Goal: Task Accomplishment & Management: Use online tool/utility

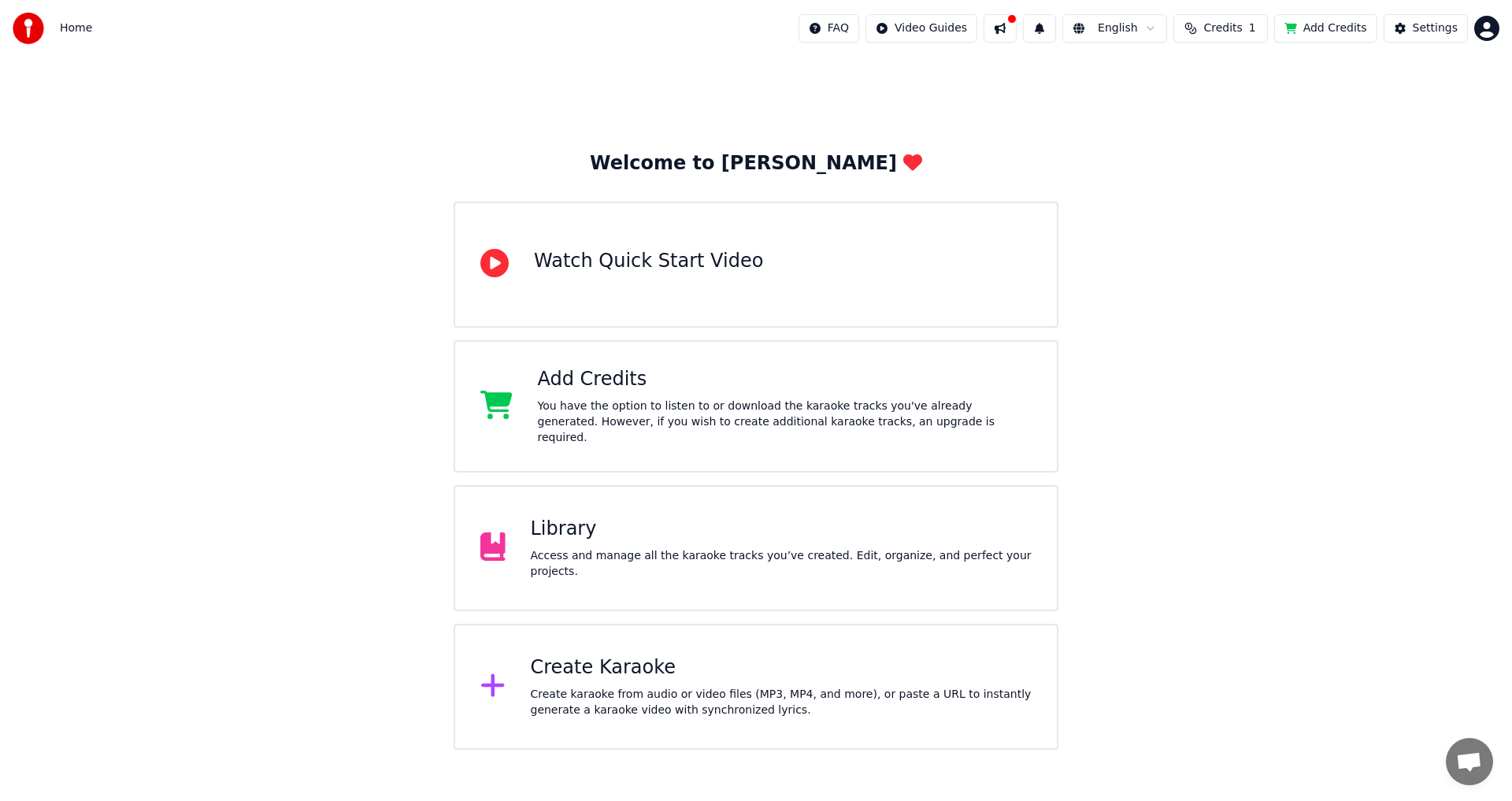
click at [637, 687] on div "Create karaoke from audio or video files (MP3, MP4, and more), or paste a URL t…" at bounding box center [782, 702] width 501 height 32
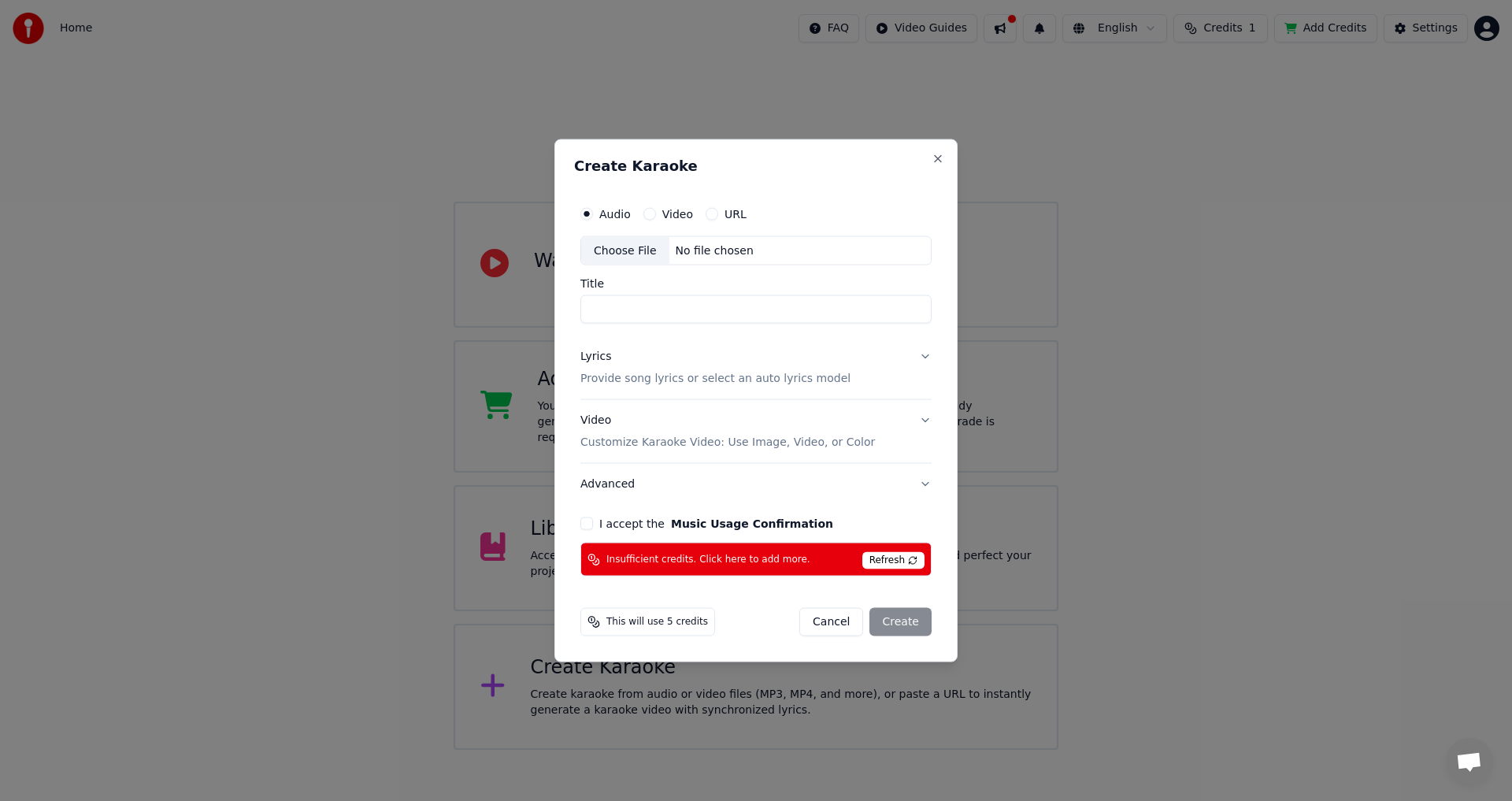
click at [902, 561] on span "Refresh" at bounding box center [893, 561] width 62 height 17
click at [841, 619] on button "Cancel" at bounding box center [831, 621] width 64 height 28
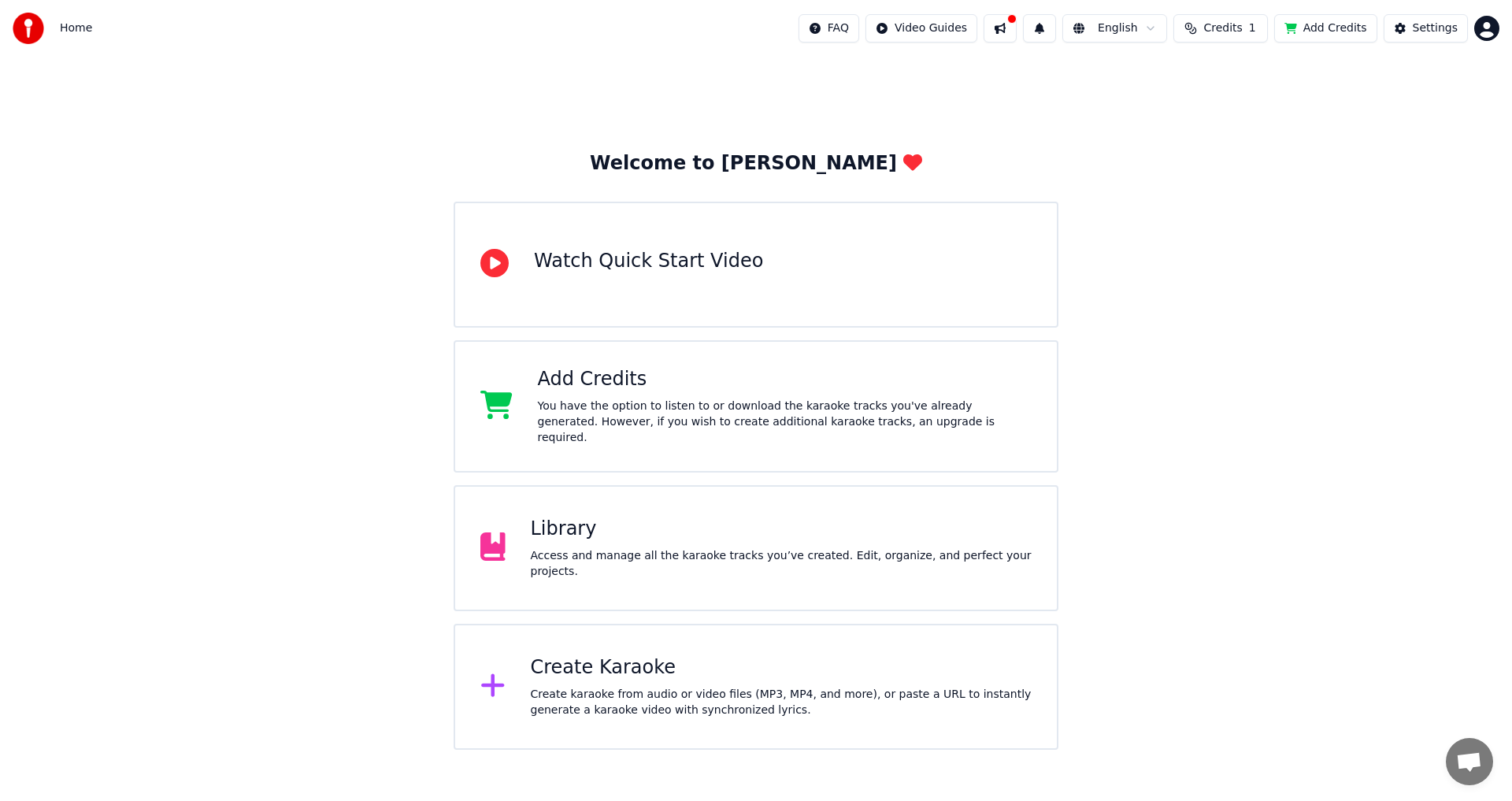
click at [1342, 31] on button "Add Credits" at bounding box center [1325, 28] width 104 height 28
click at [643, 670] on div "Create Karaoke" at bounding box center [782, 668] width 501 height 25
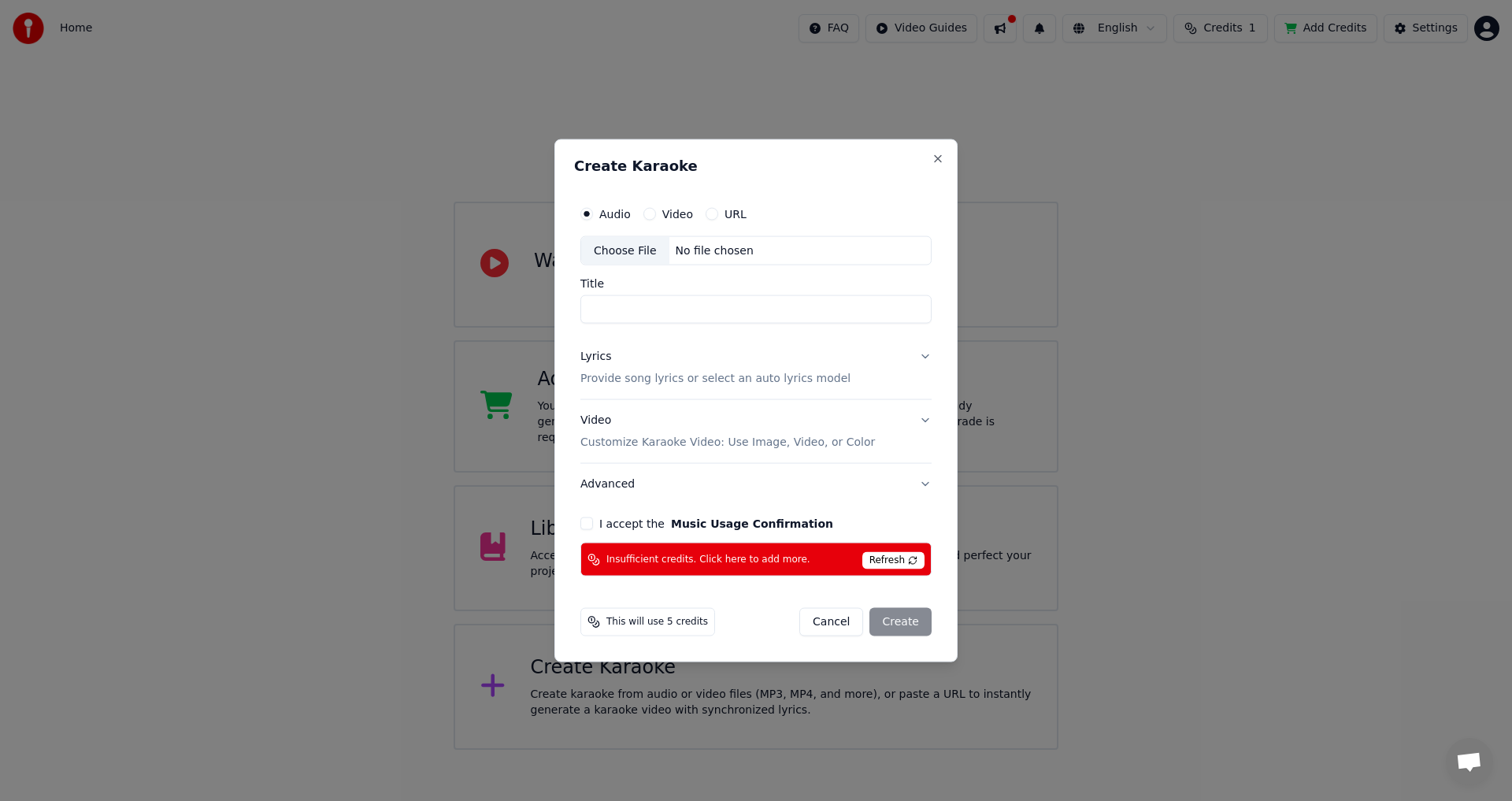
click at [640, 251] on div "Choose File" at bounding box center [625, 250] width 88 height 28
type input "********"
click at [663, 377] on p "Provide song lyrics or select an auto lyrics model" at bounding box center [715, 378] width 270 height 15
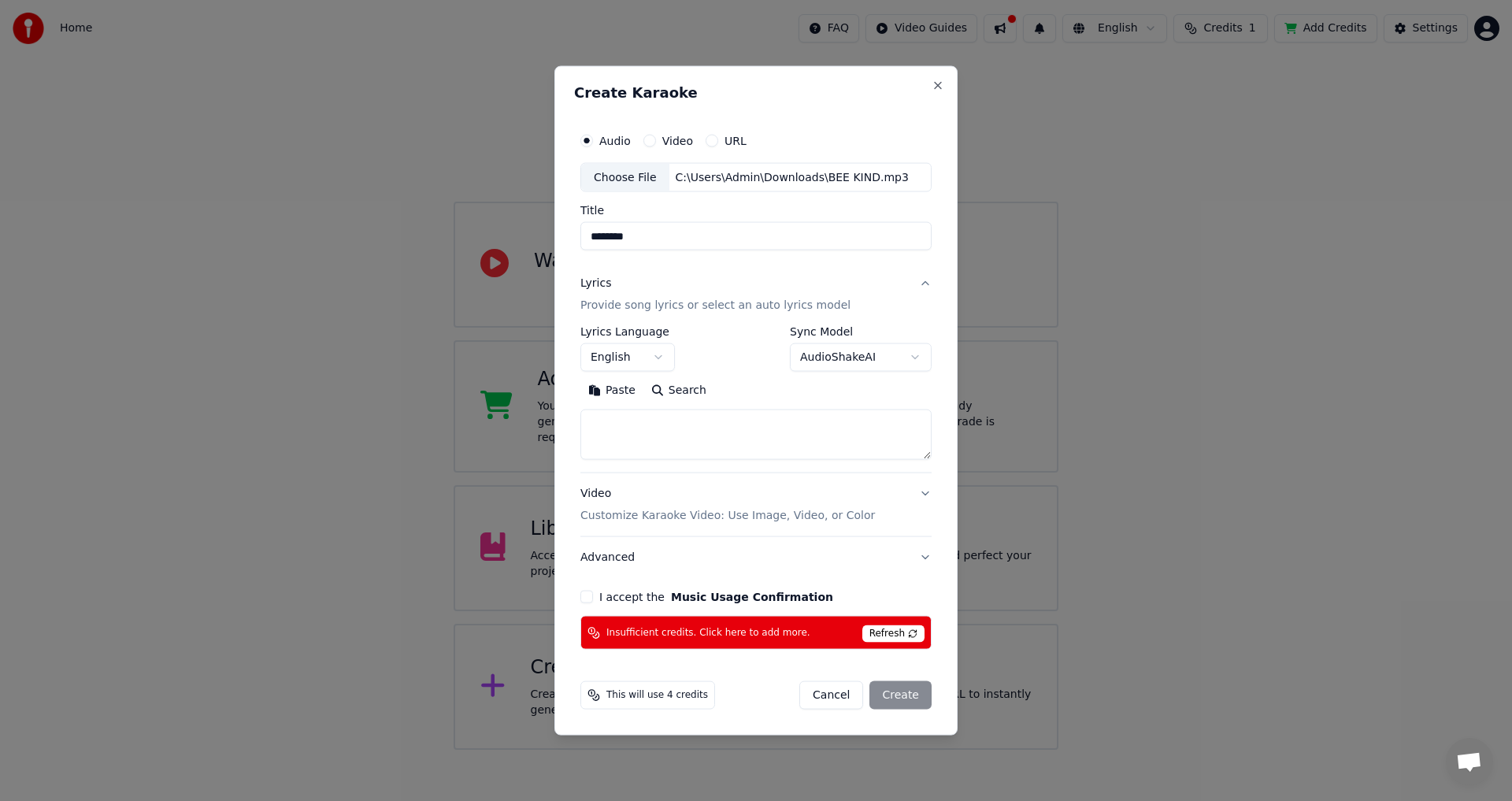
click at [609, 390] on button "Paste" at bounding box center [611, 391] width 63 height 25
click at [586, 597] on button "I accept the Music Usage Confirmation" at bounding box center [586, 596] width 13 height 13
click at [889, 637] on span "Refresh" at bounding box center [893, 634] width 62 height 17
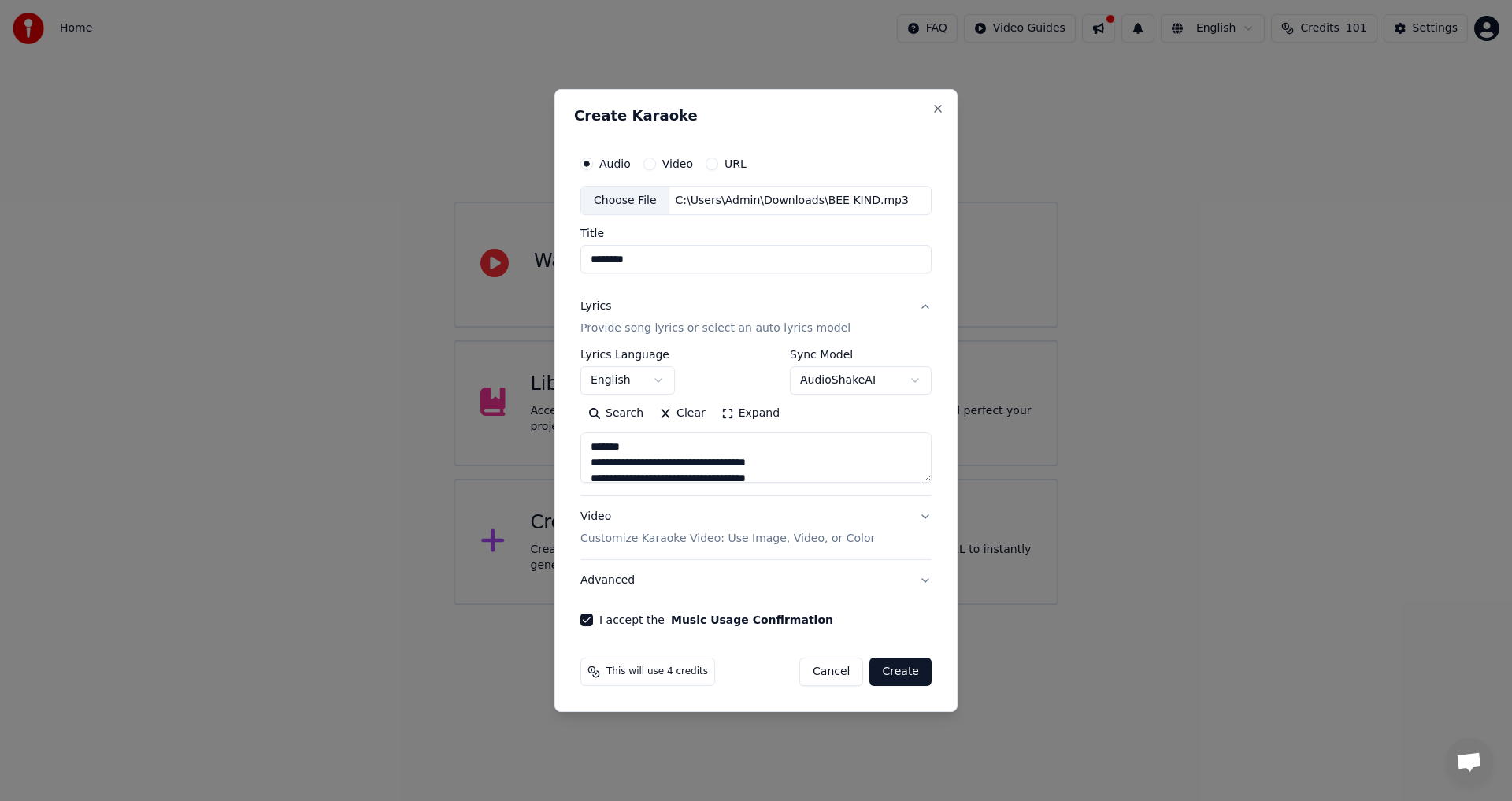
click at [910, 676] on button "Create" at bounding box center [901, 671] width 62 height 28
type textarea "**********"
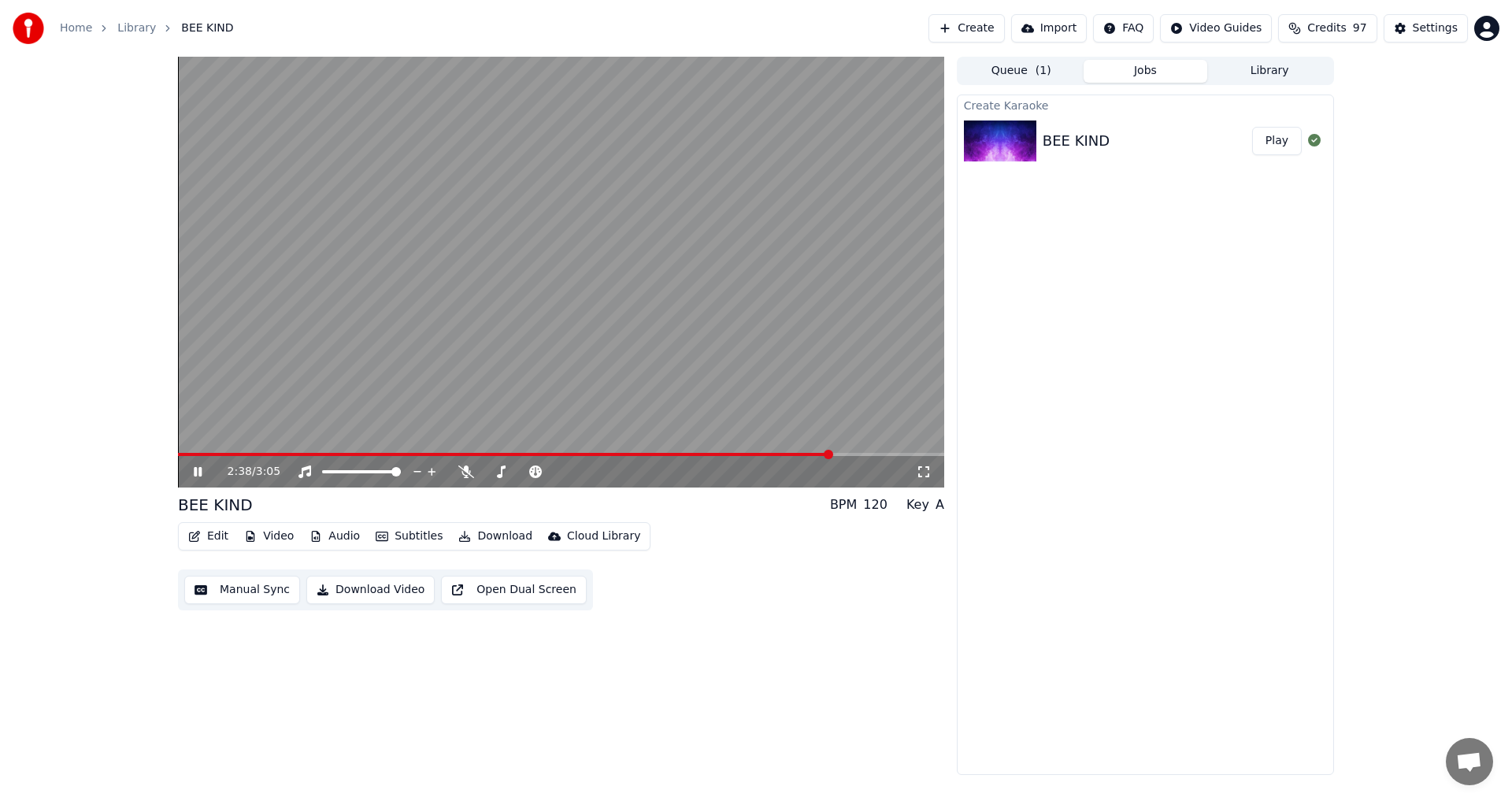
click at [996, 33] on button "Create" at bounding box center [966, 28] width 76 height 28
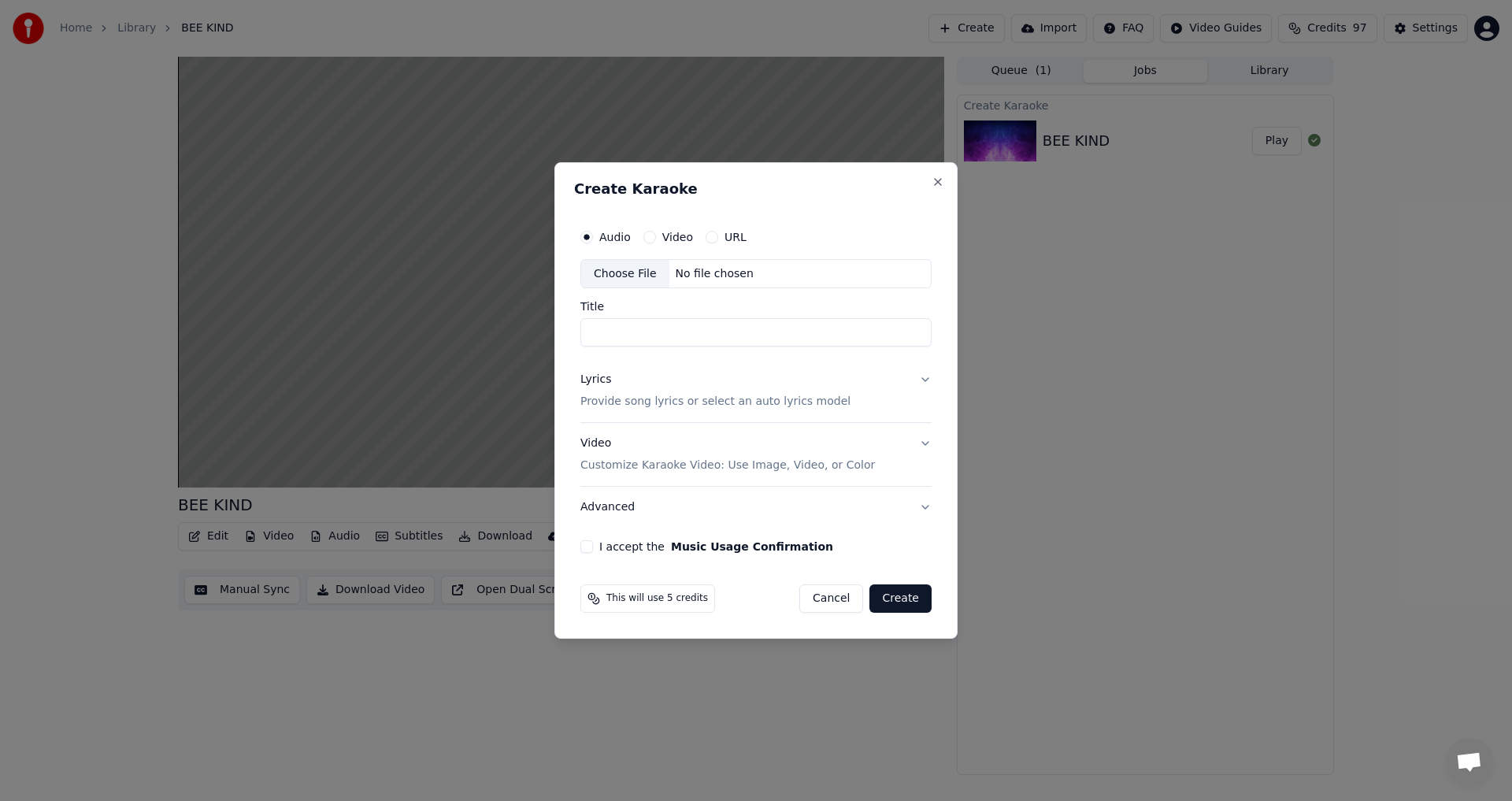
click at [625, 269] on div "Choose File" at bounding box center [625, 274] width 88 height 28
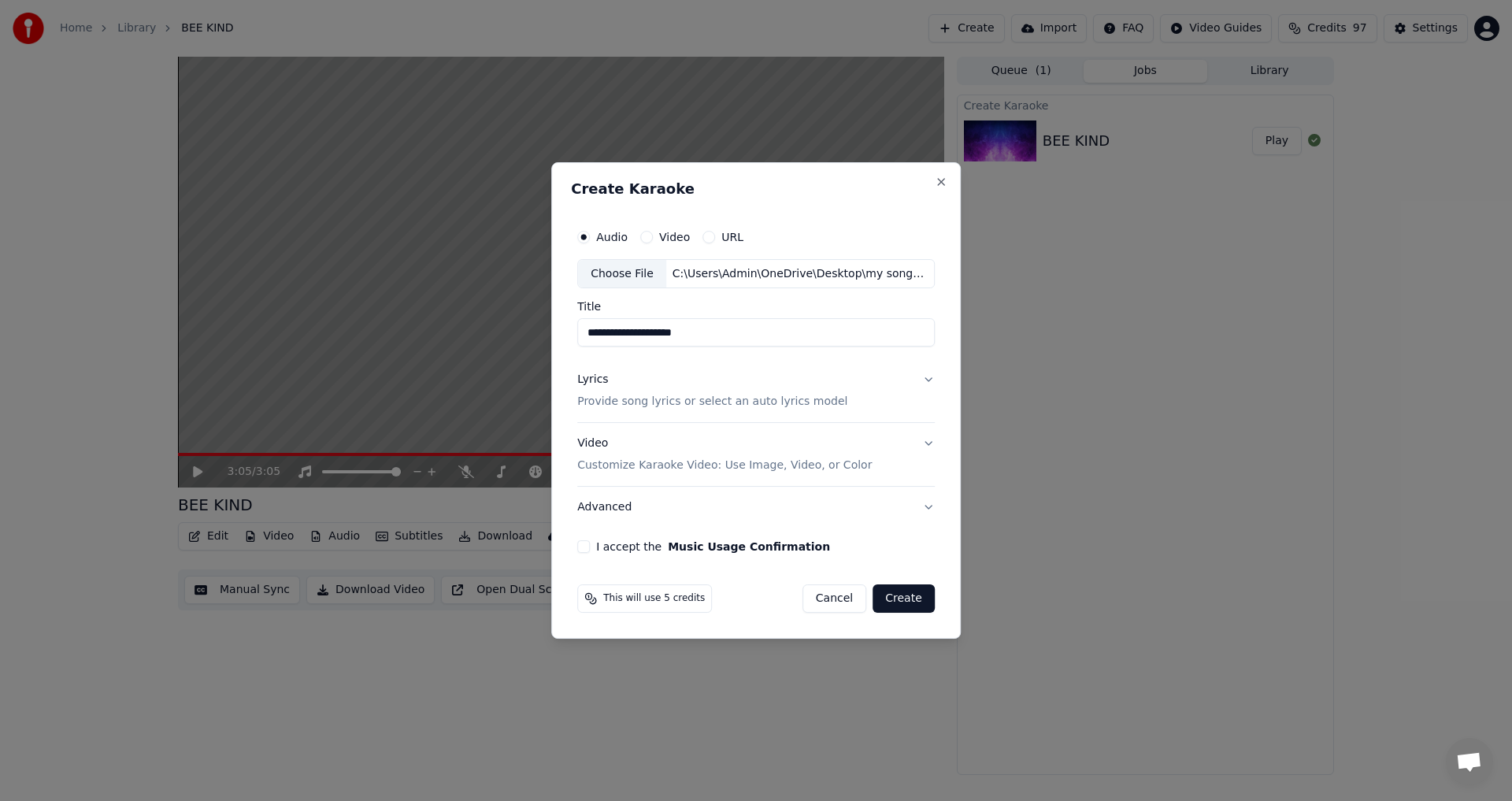
click at [613, 276] on div "Choose File" at bounding box center [621, 274] width 88 height 28
type input "**********"
click at [639, 402] on p "Provide song lyrics or select an auto lyrics model" at bounding box center [712, 402] width 270 height 15
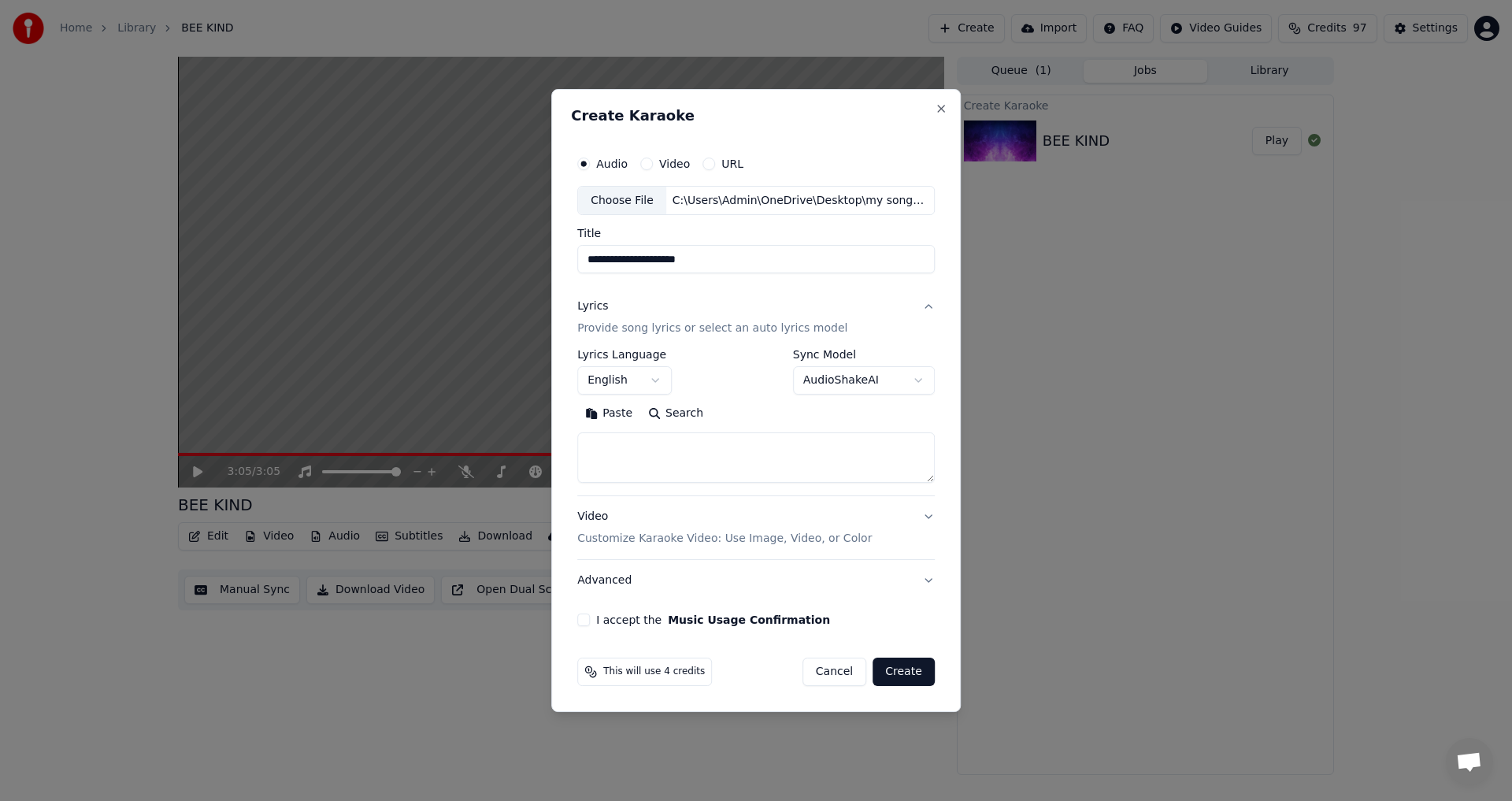
click at [617, 414] on button "Paste" at bounding box center [608, 414] width 63 height 25
click at [862, 381] on body "**********" at bounding box center [756, 400] width 1512 height 801
click at [696, 506] on body "**********" at bounding box center [756, 400] width 1512 height 801
click at [582, 620] on button "I accept the Music Usage Confirmation" at bounding box center [583, 619] width 13 height 13
click at [906, 670] on button "Create" at bounding box center [904, 671] width 62 height 28
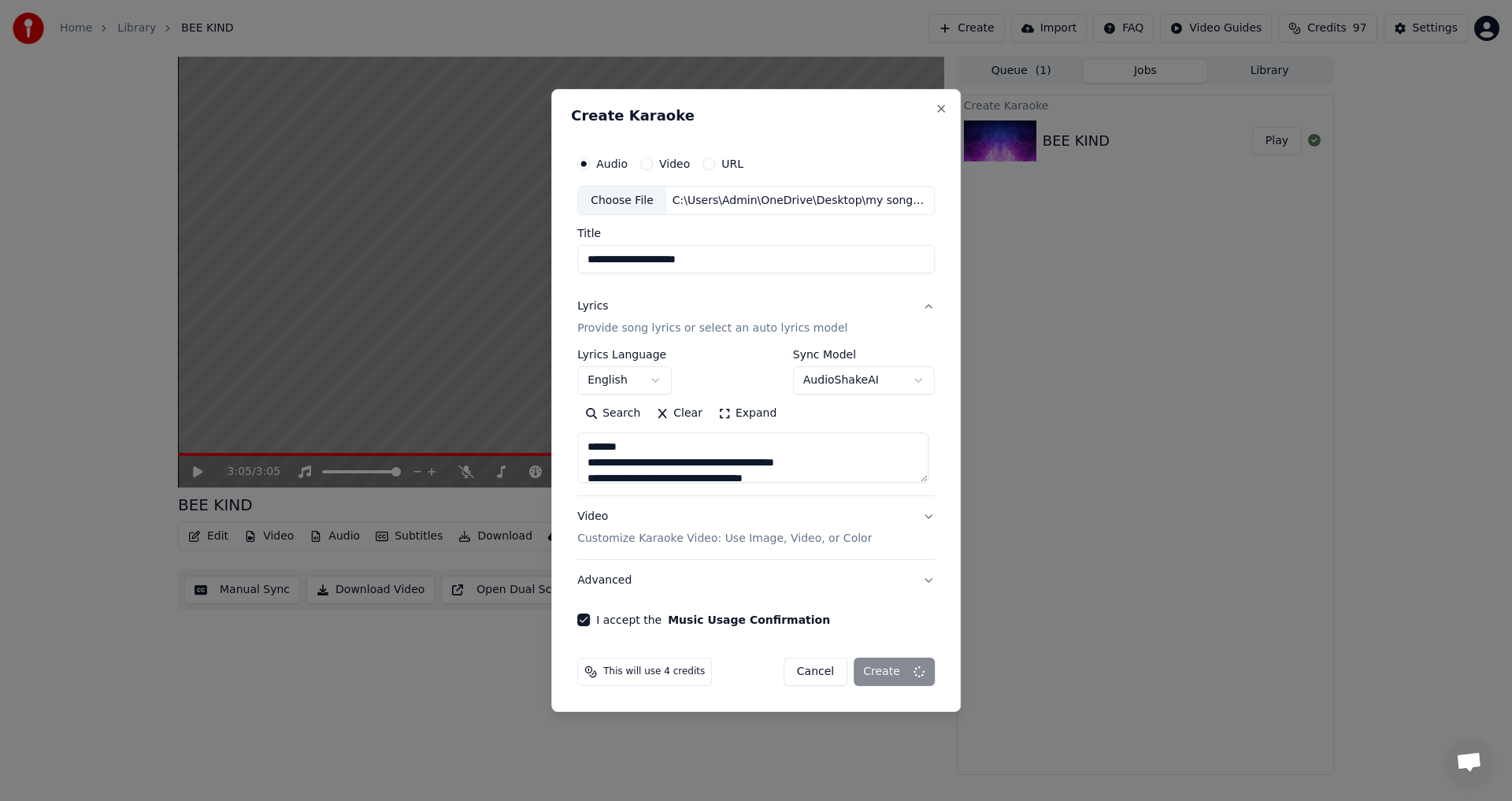
type textarea "**********"
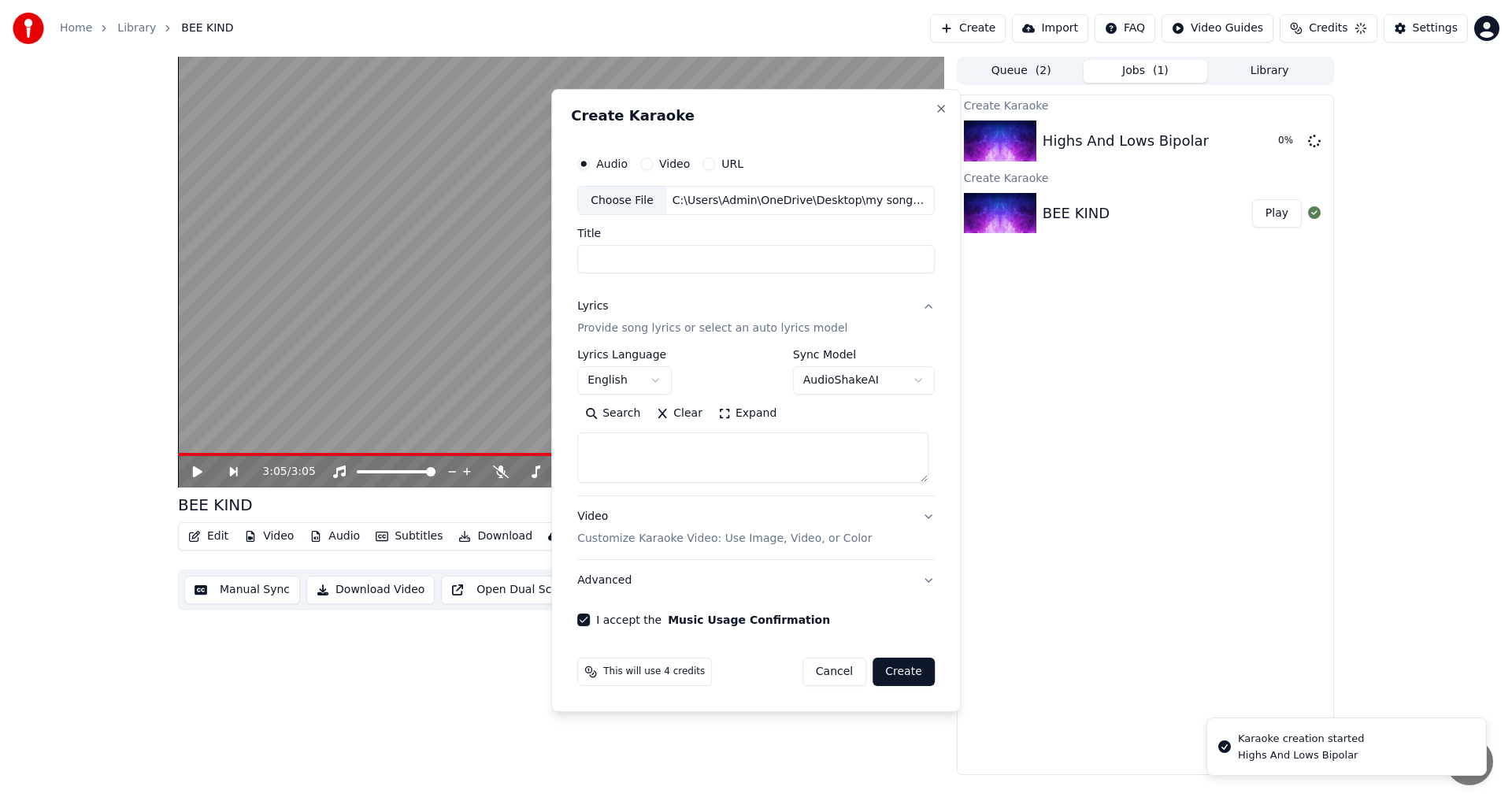
select select
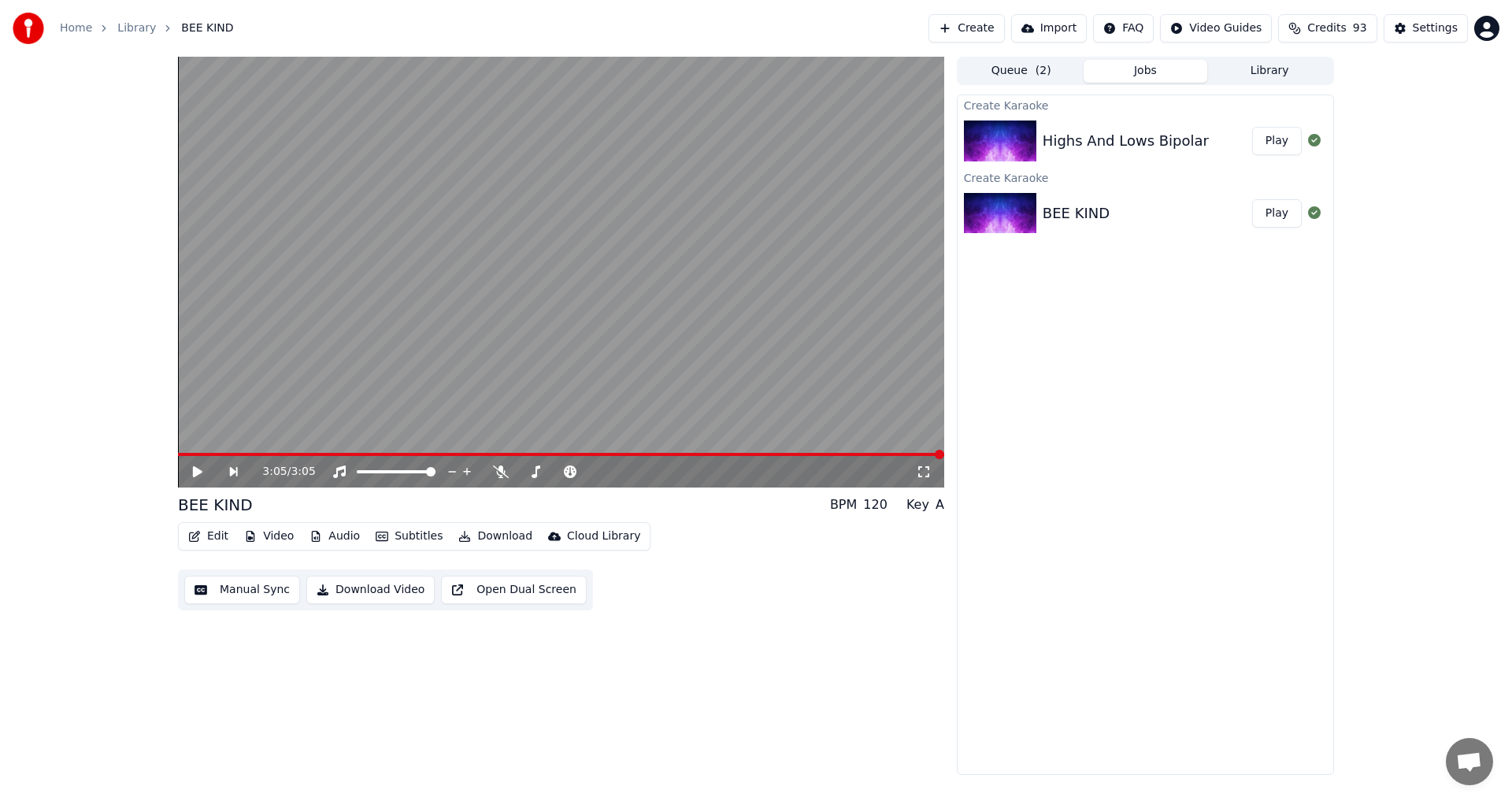
click at [1280, 135] on button "Play" at bounding box center [1276, 140] width 49 height 28
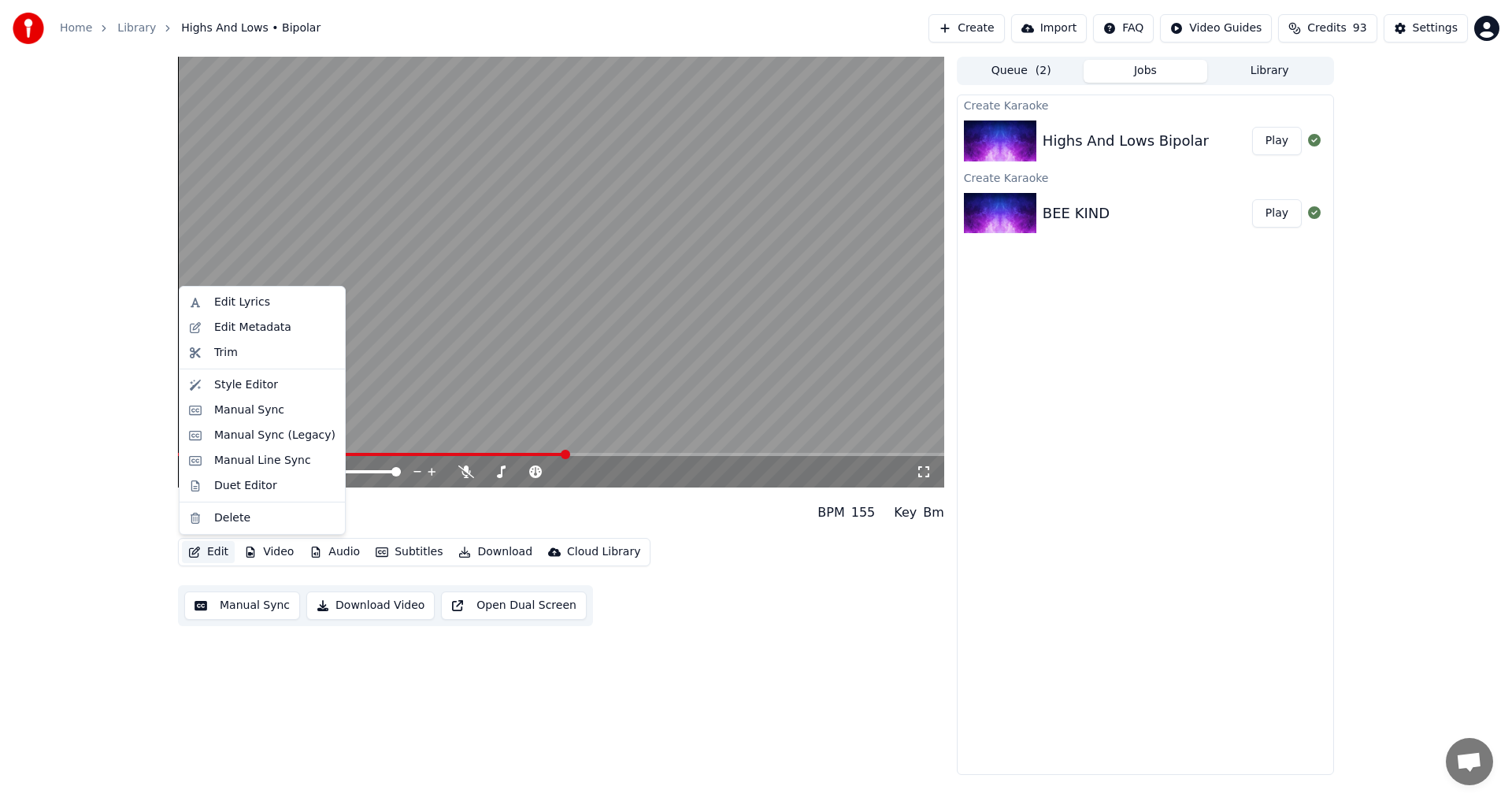
click at [214, 549] on button "Edit" at bounding box center [208, 551] width 53 height 22
click at [1091, 135] on div "Highs And Lows Bipolar" at bounding box center [1126, 140] width 166 height 22
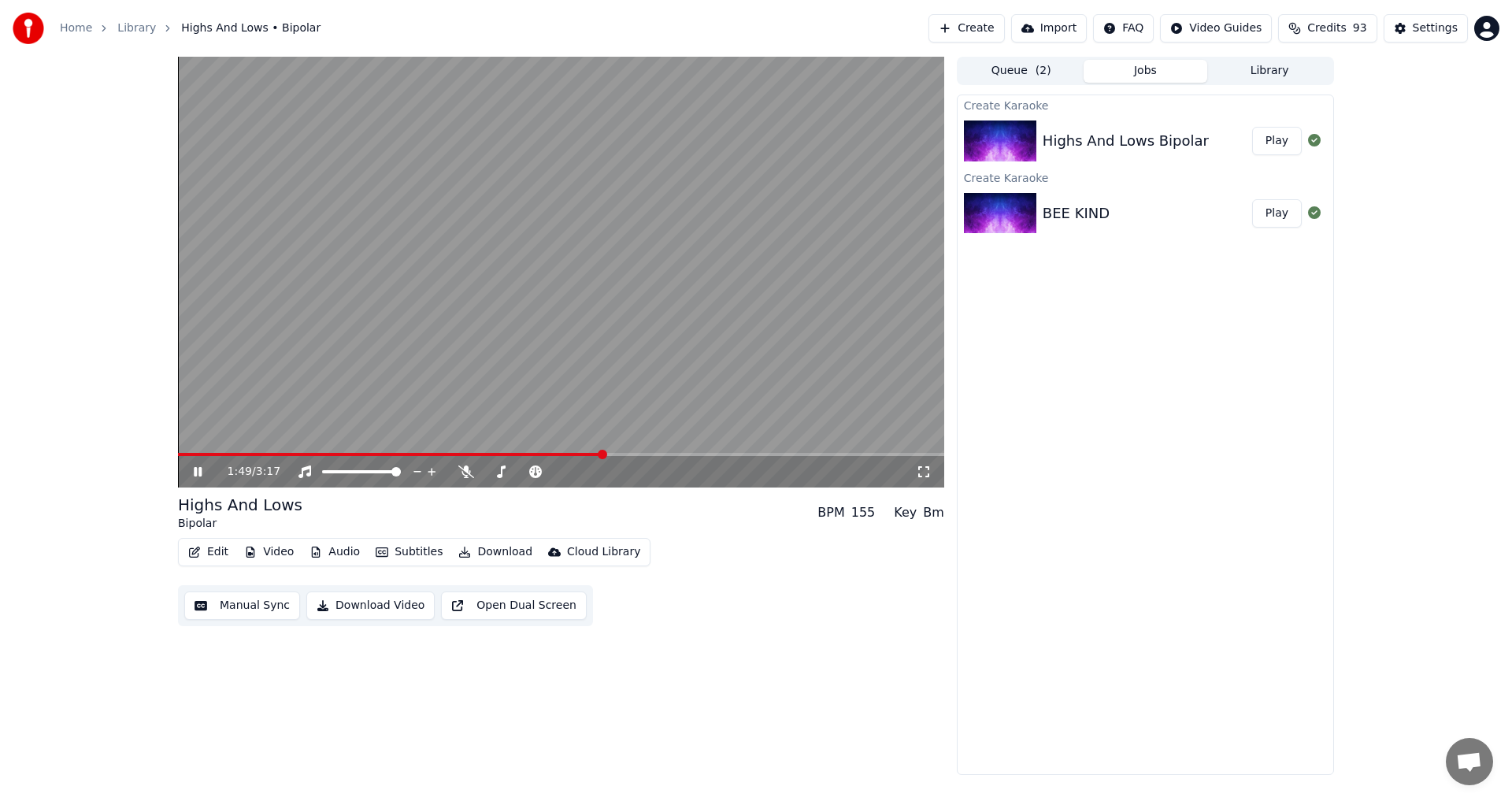
click at [1219, 142] on div "Highs And Lows Bipolar" at bounding box center [1147, 140] width 210 height 22
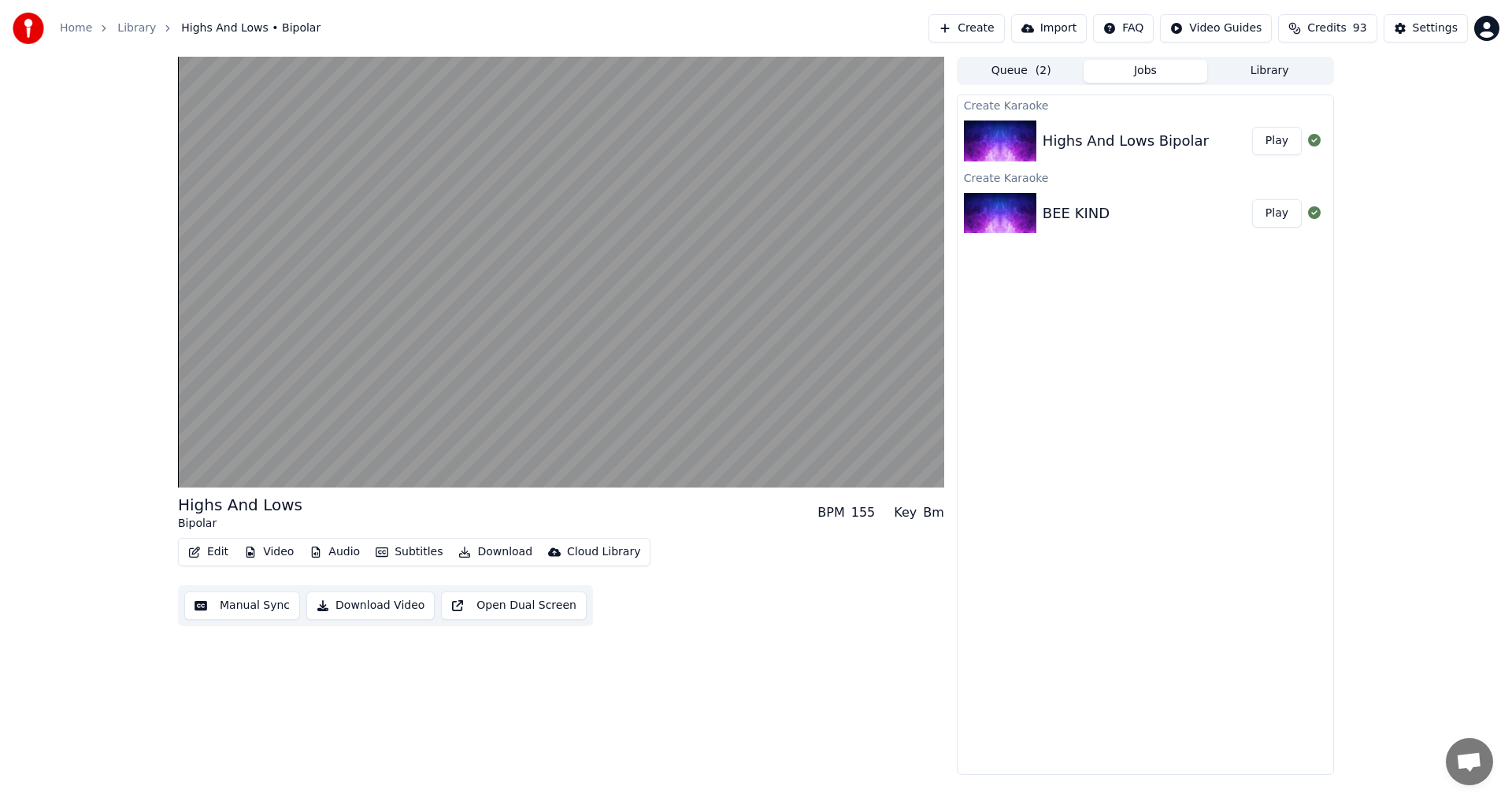
click at [1260, 137] on button "Play" at bounding box center [1276, 140] width 49 height 28
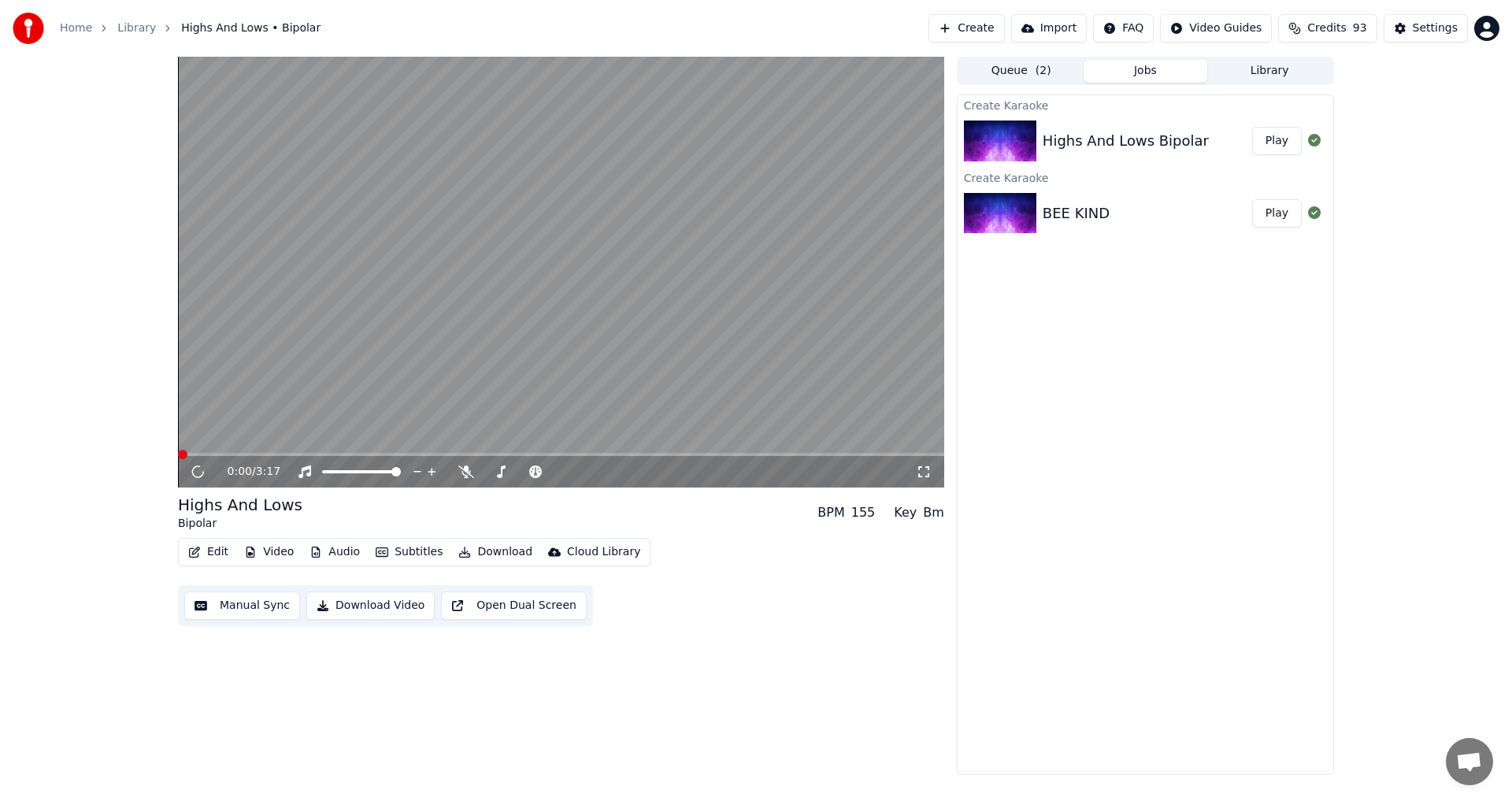
click at [976, 27] on button "Create" at bounding box center [966, 28] width 76 height 28
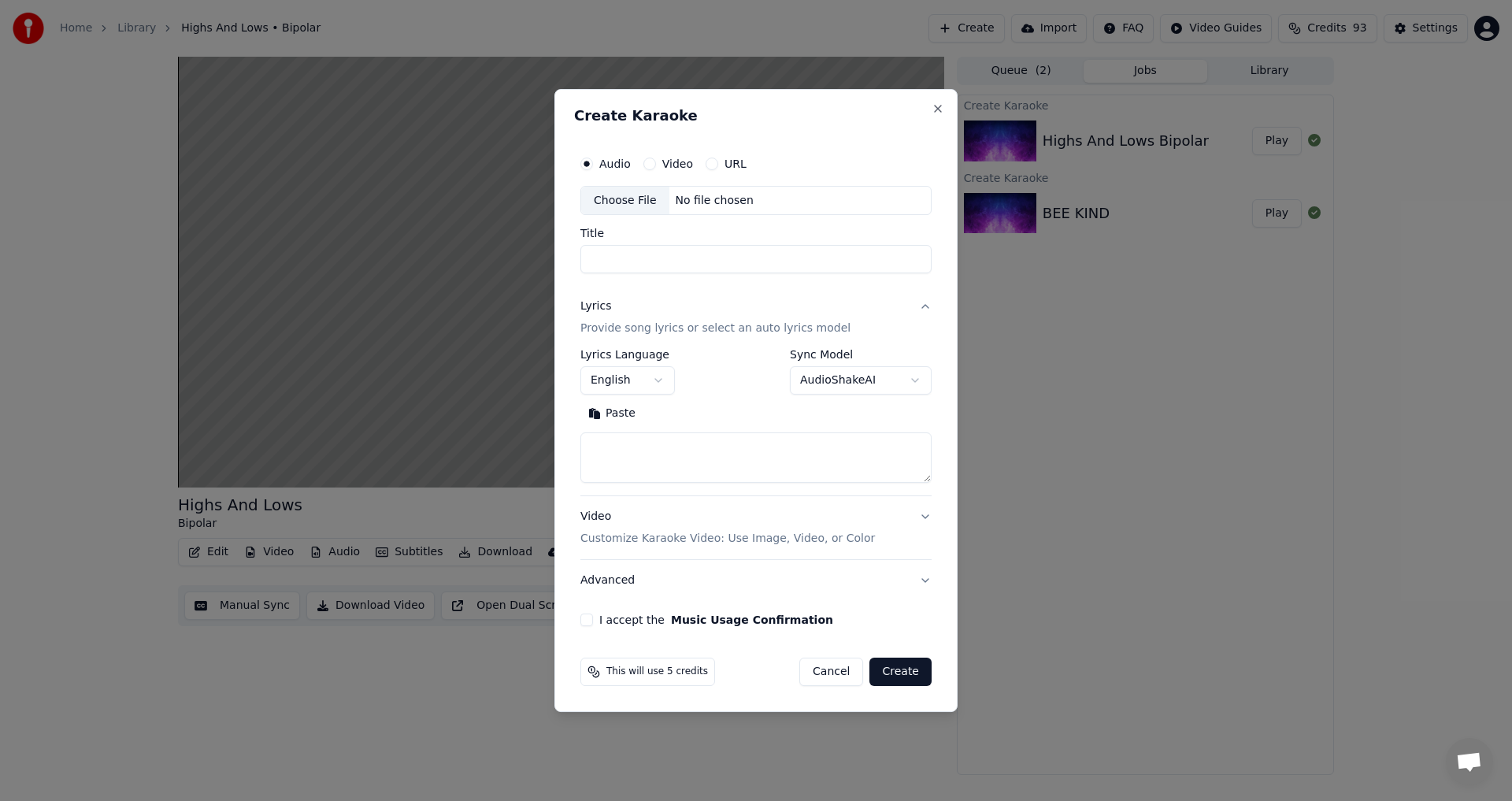
click at [646, 208] on div "Choose File" at bounding box center [625, 200] width 88 height 28
type input "**********"
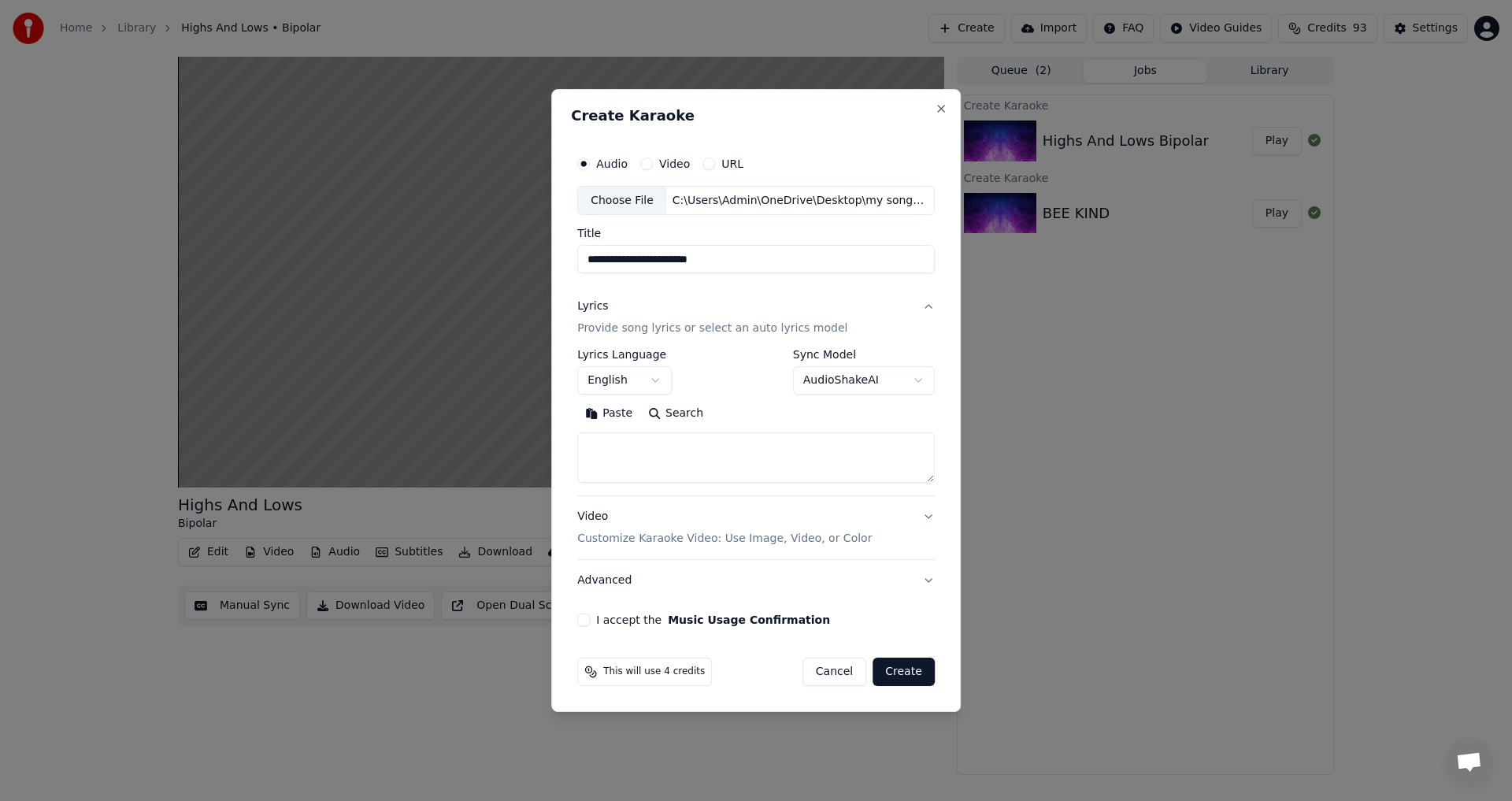
click at [613, 413] on button "Paste" at bounding box center [608, 414] width 63 height 25
click at [888, 386] on body "**********" at bounding box center [756, 400] width 1512 height 801
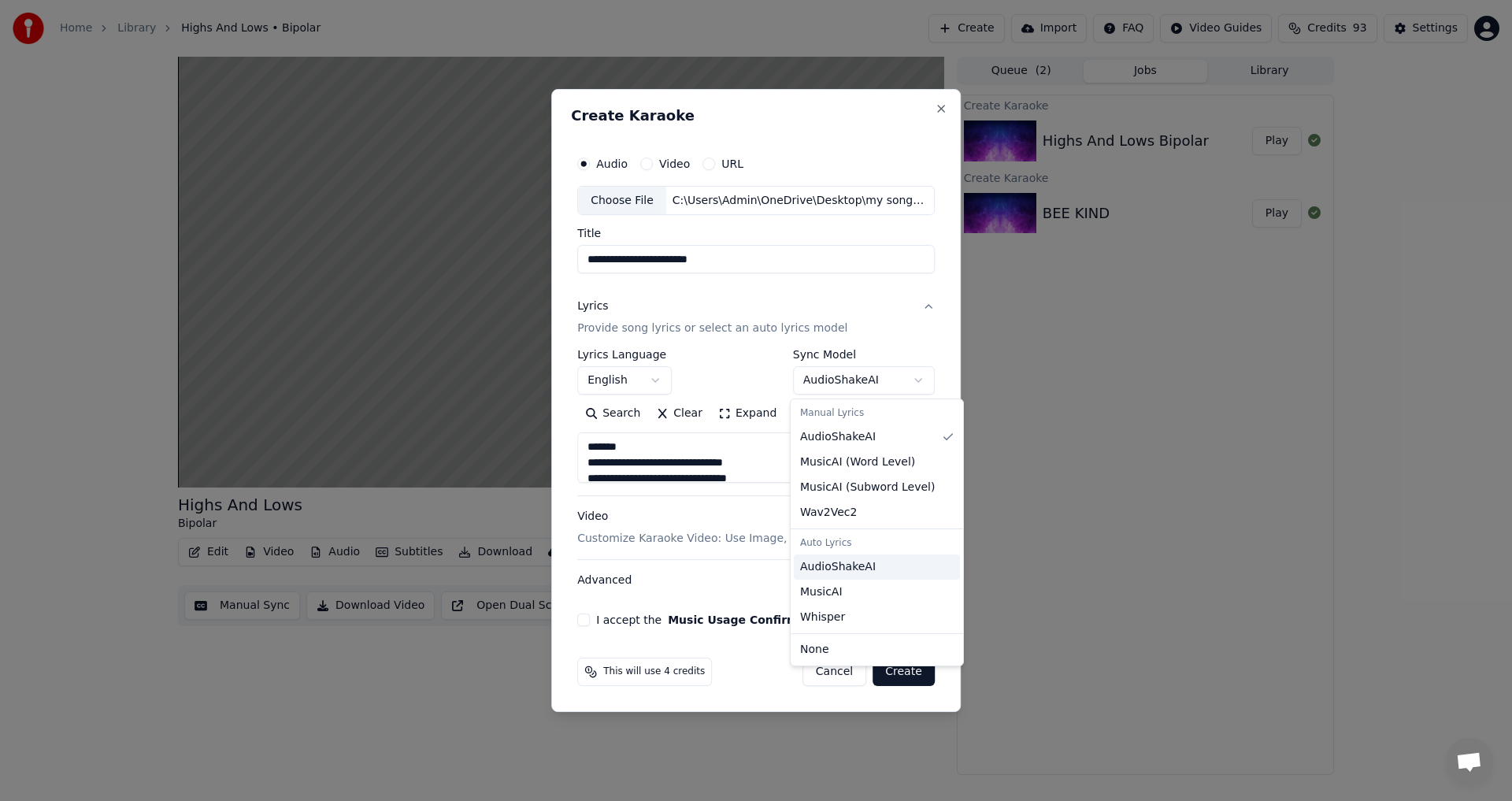
type textarea "**********"
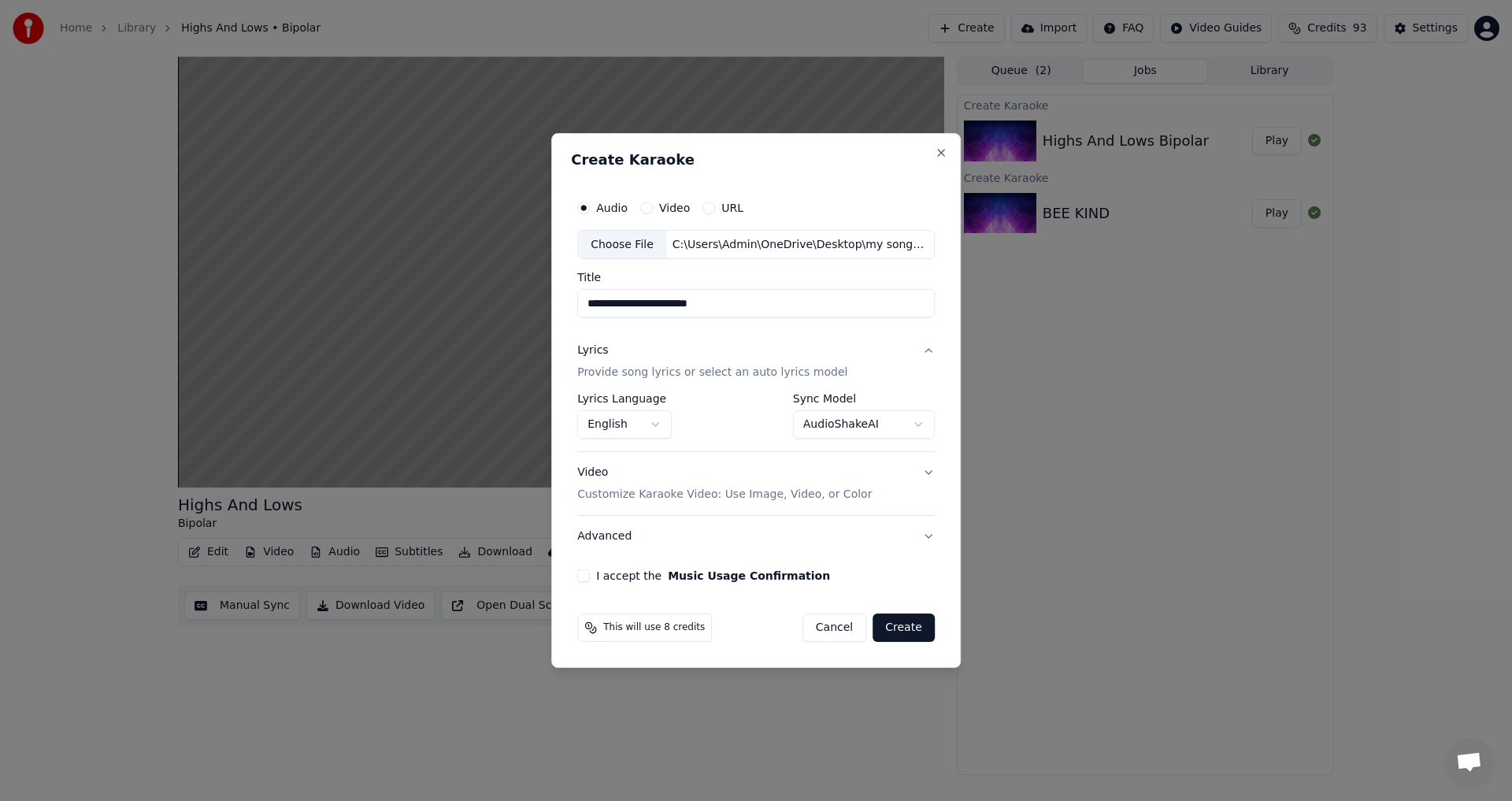
click at [586, 579] on button "I accept the Music Usage Confirmation" at bounding box center [583, 576] width 13 height 13
click at [903, 623] on button "Create" at bounding box center [904, 627] width 62 height 28
select select "**********"
select select
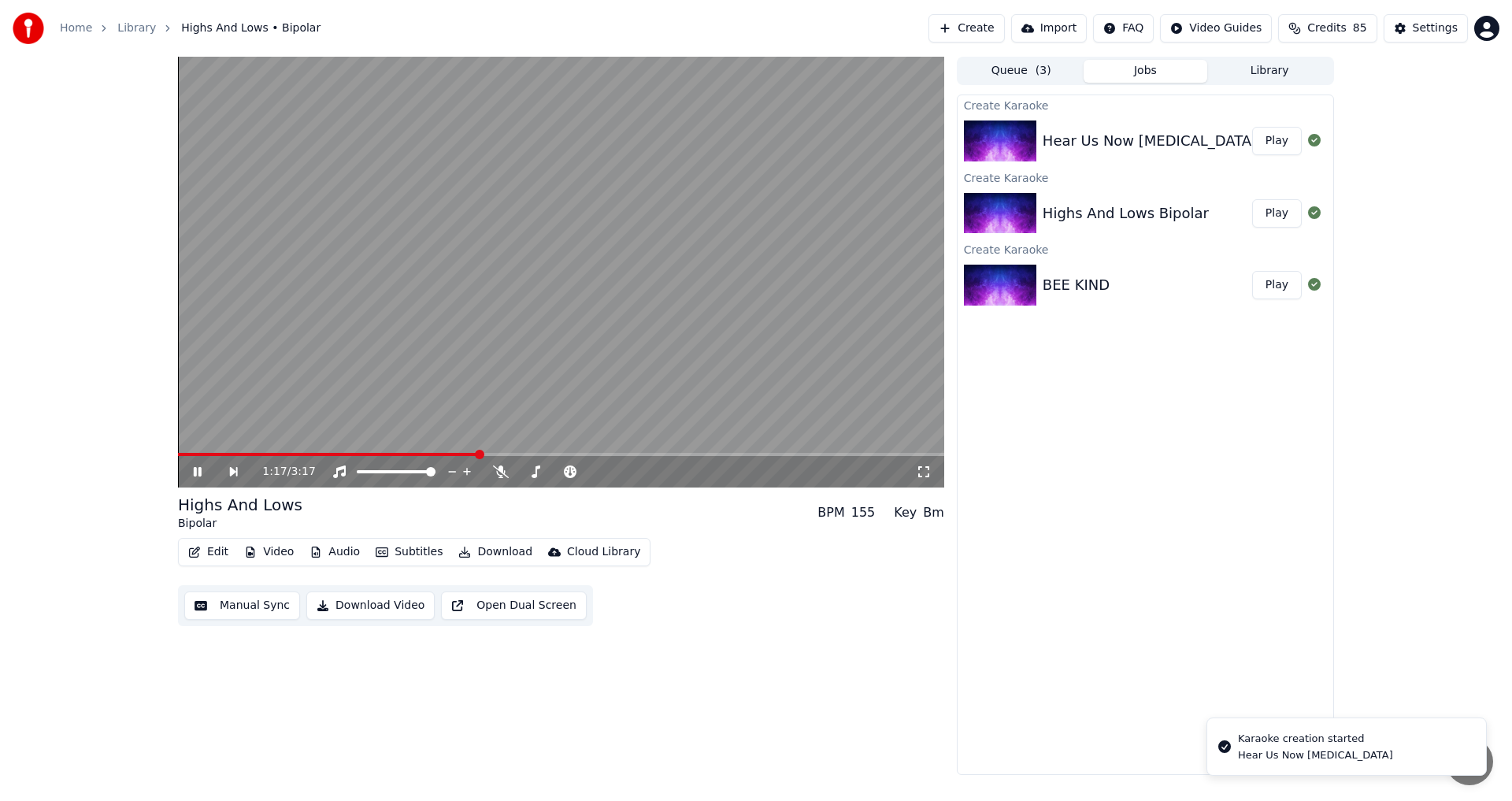
click at [564, 455] on span at bounding box center [561, 454] width 766 height 3
click at [194, 472] on icon at bounding box center [197, 472] width 8 height 10
click at [1200, 155] on div "Hear Us Now [MEDICAL_DATA] Play" at bounding box center [1145, 140] width 375 height 53
click at [1121, 135] on div "Hear Us Now [MEDICAL_DATA]" at bounding box center [1149, 140] width 214 height 22
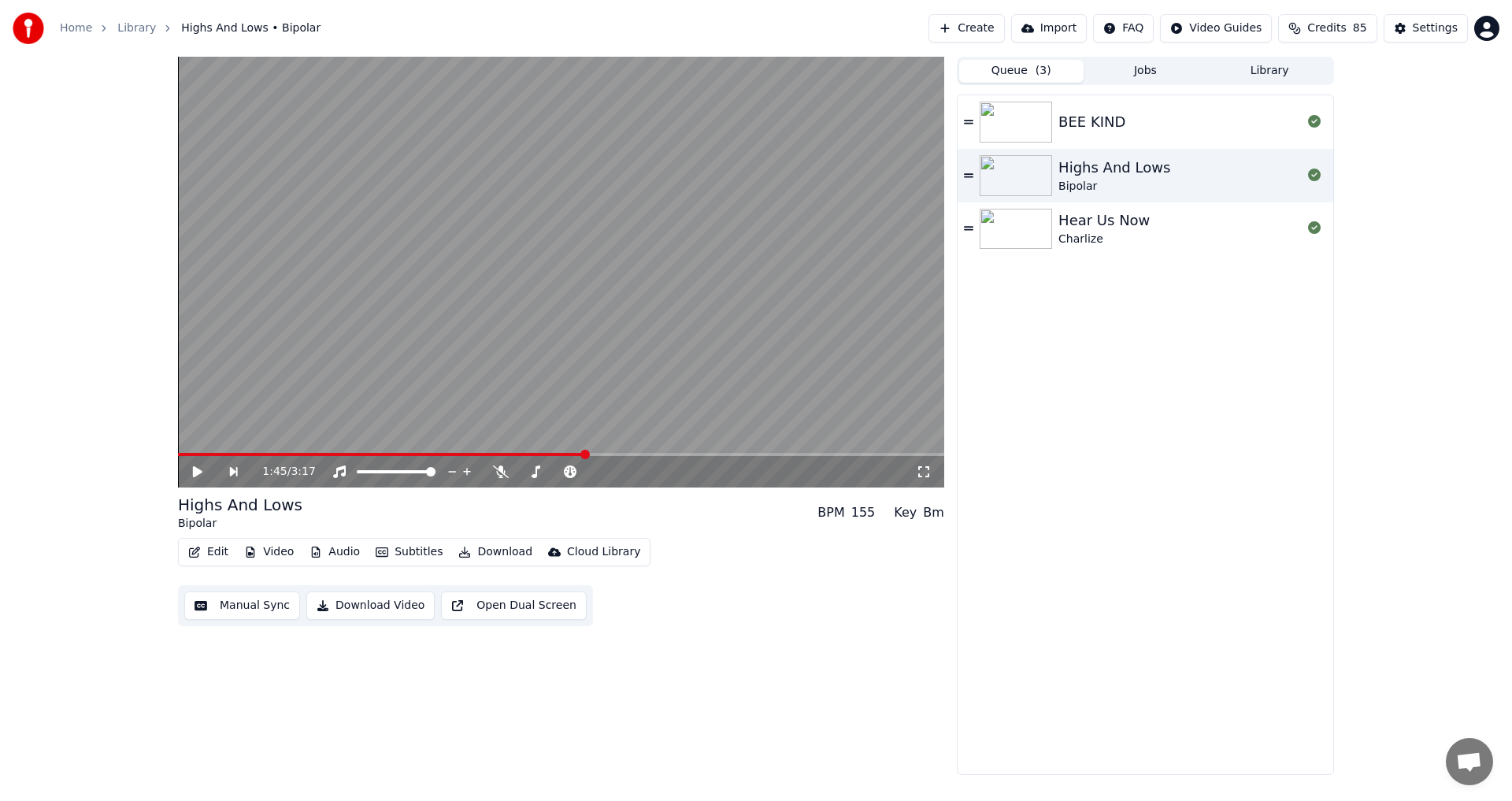
click at [1017, 77] on button "Queue ( 3 )" at bounding box center [1021, 72] width 125 height 23
click at [1107, 224] on div "Hear Us Now" at bounding box center [1104, 221] width 91 height 22
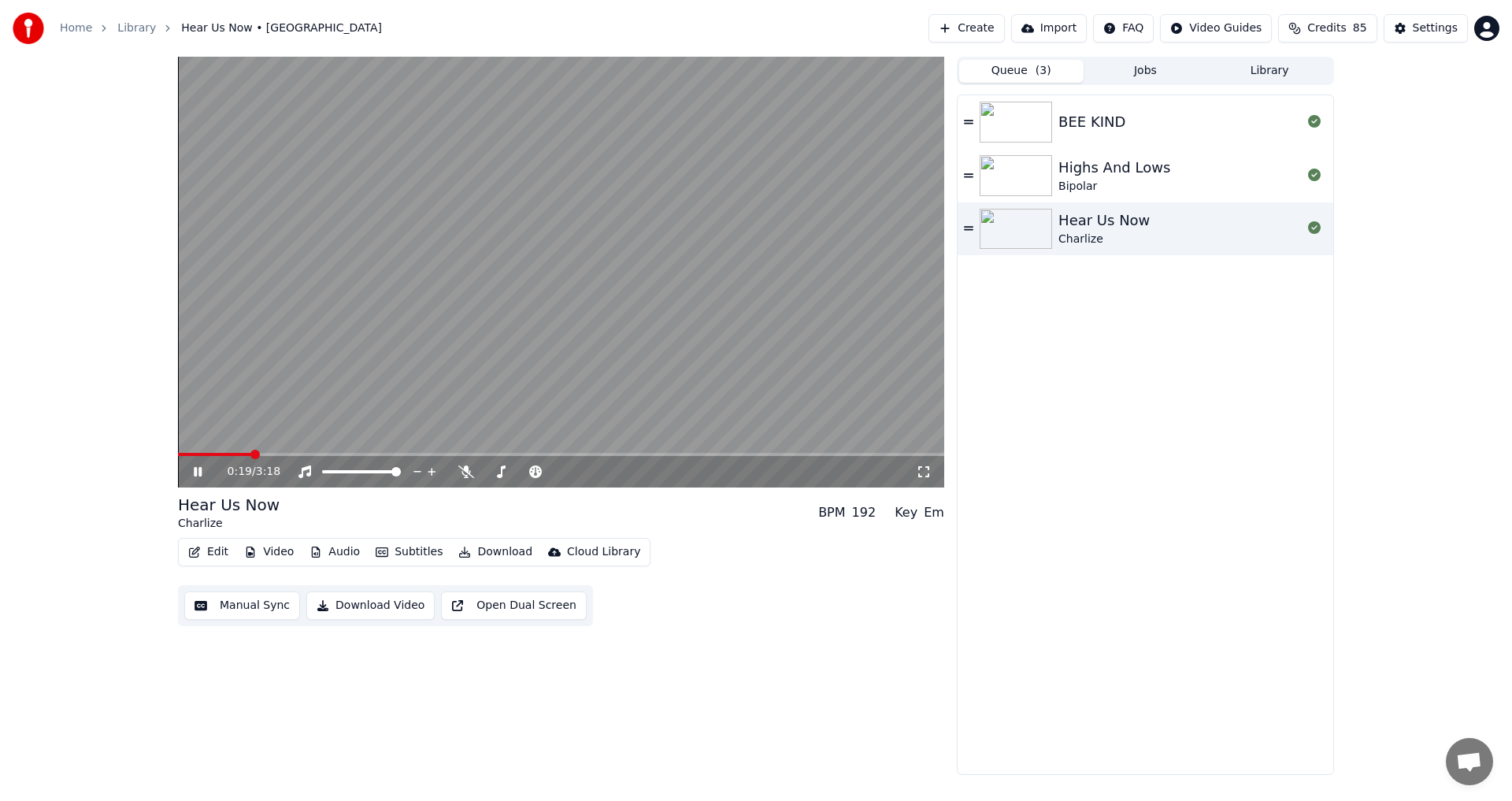
click at [252, 453] on span at bounding box center [561, 454] width 766 height 3
click at [970, 121] on icon at bounding box center [968, 122] width 10 height 4
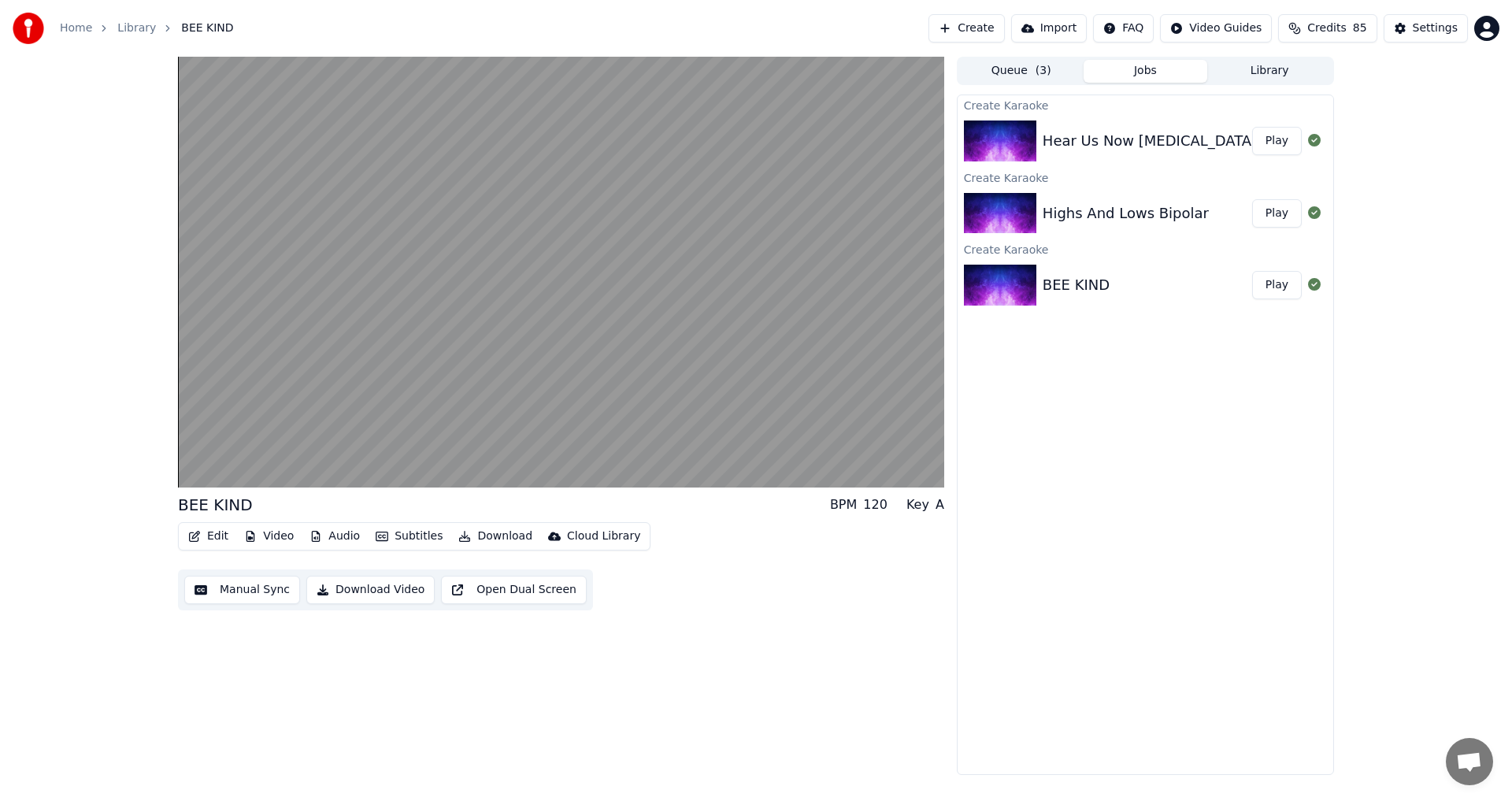
click at [1168, 74] on button "Jobs" at bounding box center [1145, 72] width 125 height 23
click at [1252, 60] on button "Library" at bounding box center [1269, 72] width 125 height 23
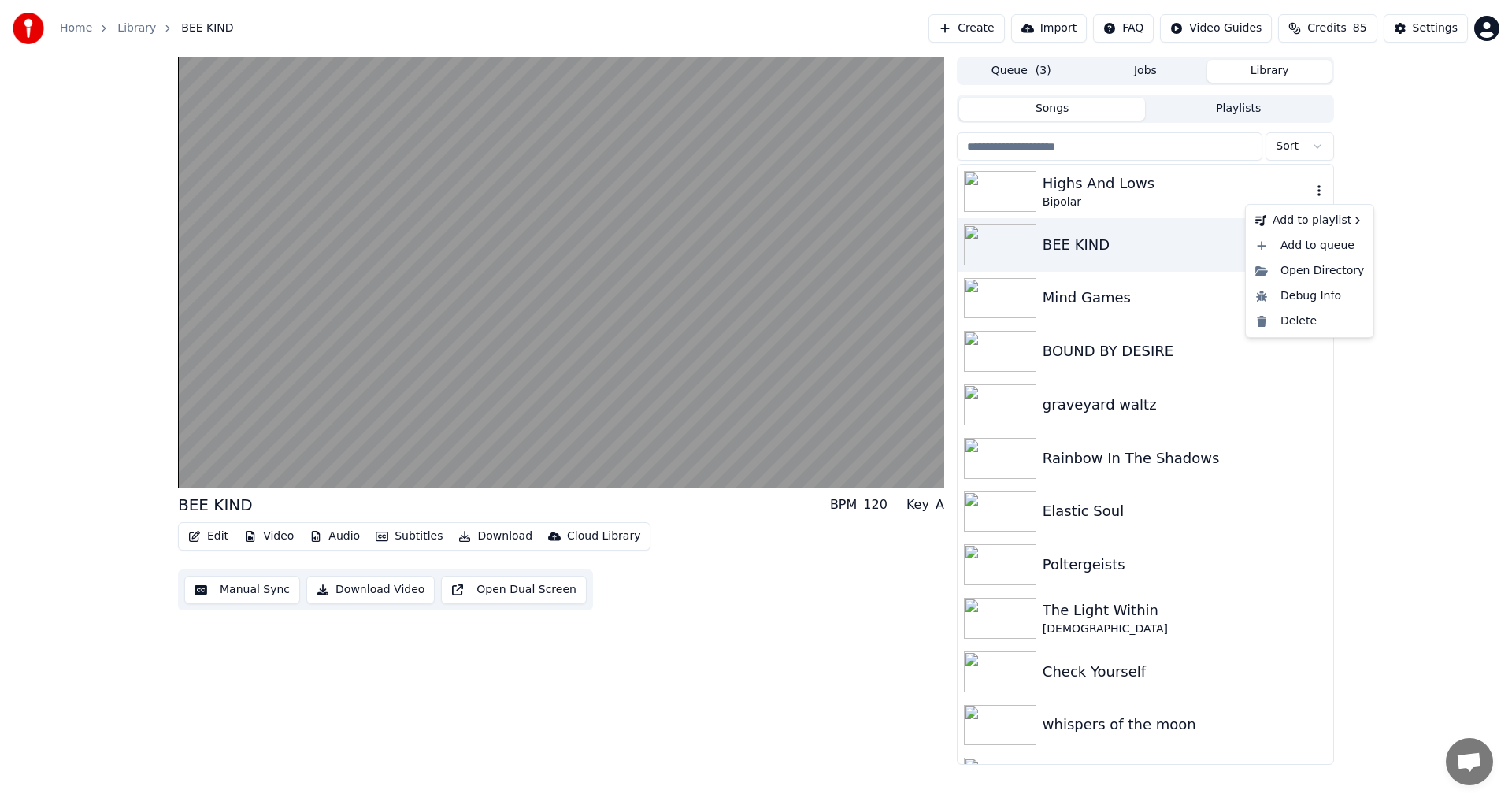
click at [1311, 189] on icon "button" at bounding box center [1319, 190] width 15 height 13
click at [1318, 188] on icon "button" at bounding box center [1319, 190] width 3 height 11
click at [1306, 317] on div "Delete" at bounding box center [1309, 321] width 121 height 25
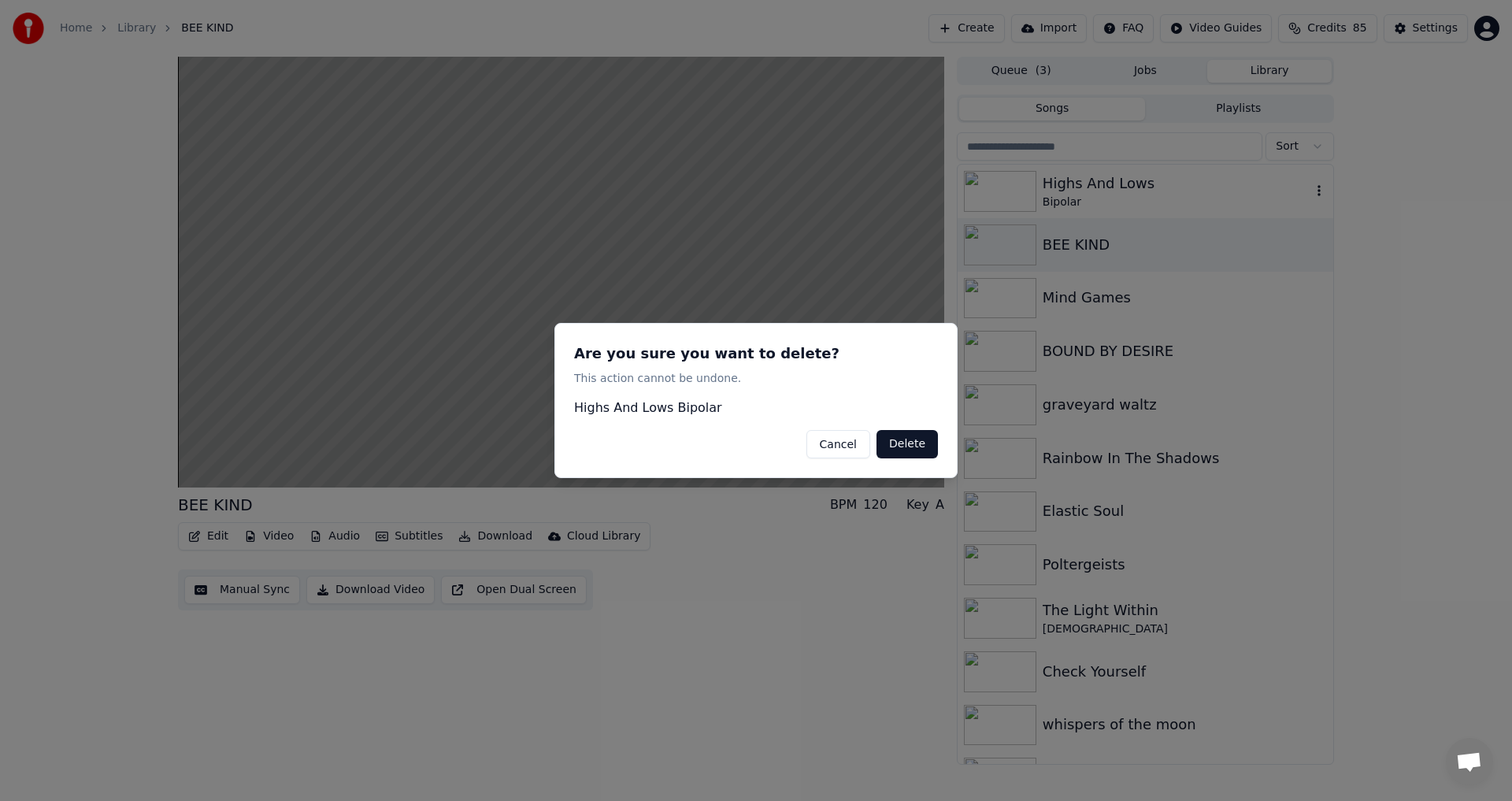
click at [912, 441] on button "Delete" at bounding box center [906, 443] width 61 height 28
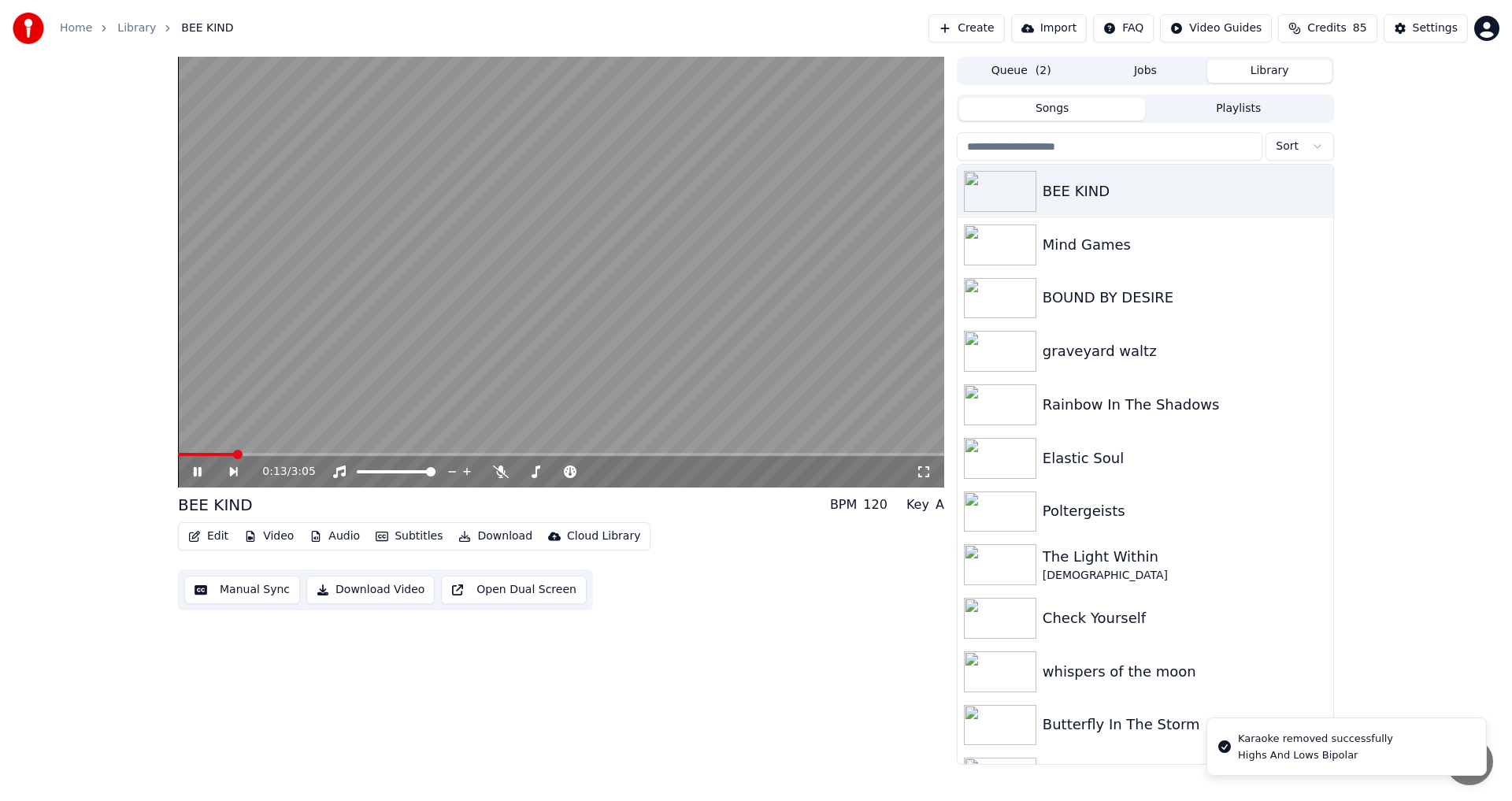
click at [973, 25] on button "Create" at bounding box center [966, 28] width 76 height 28
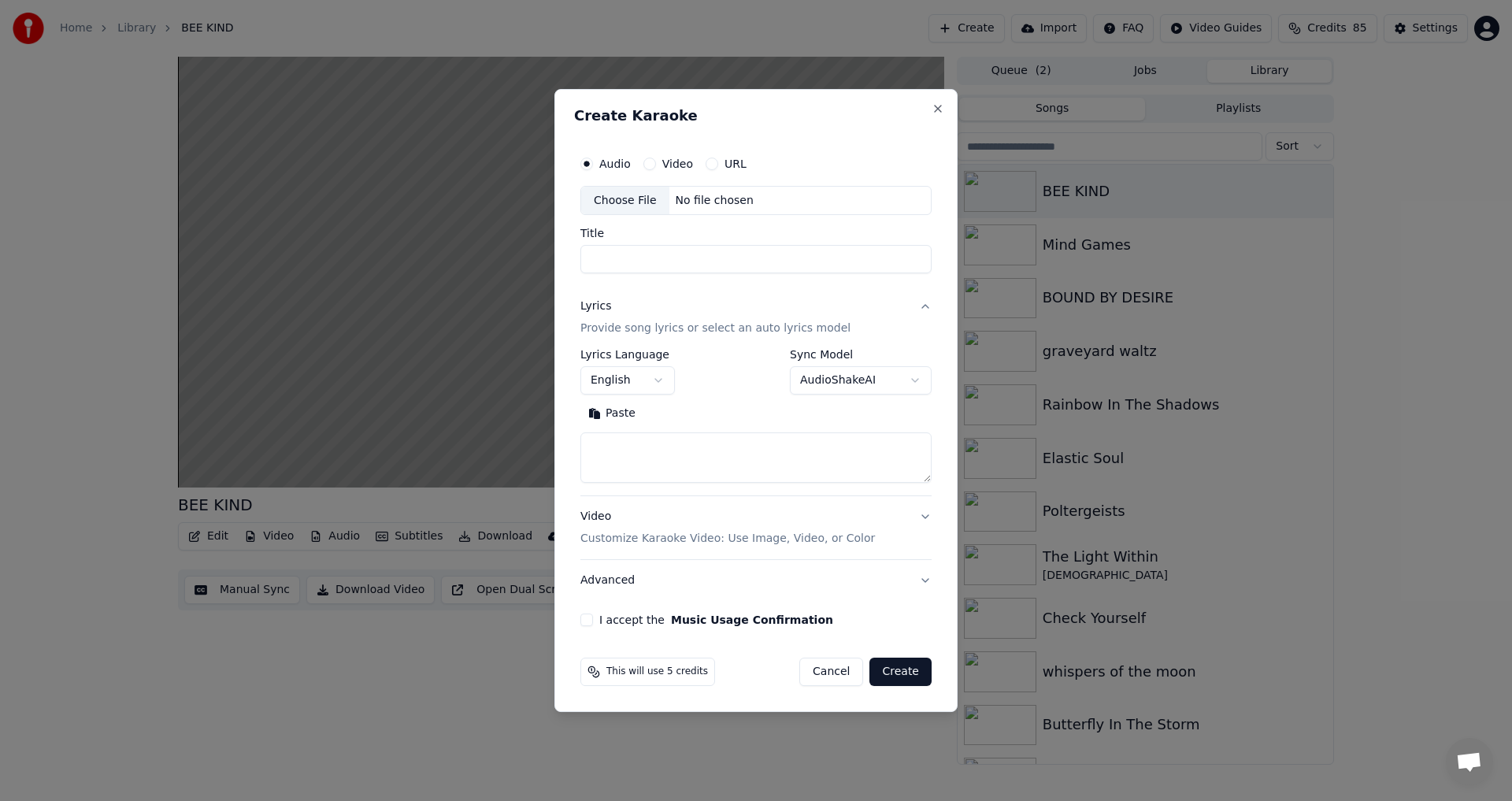
click at [618, 203] on div "Choose File" at bounding box center [625, 200] width 88 height 28
type input "**********"
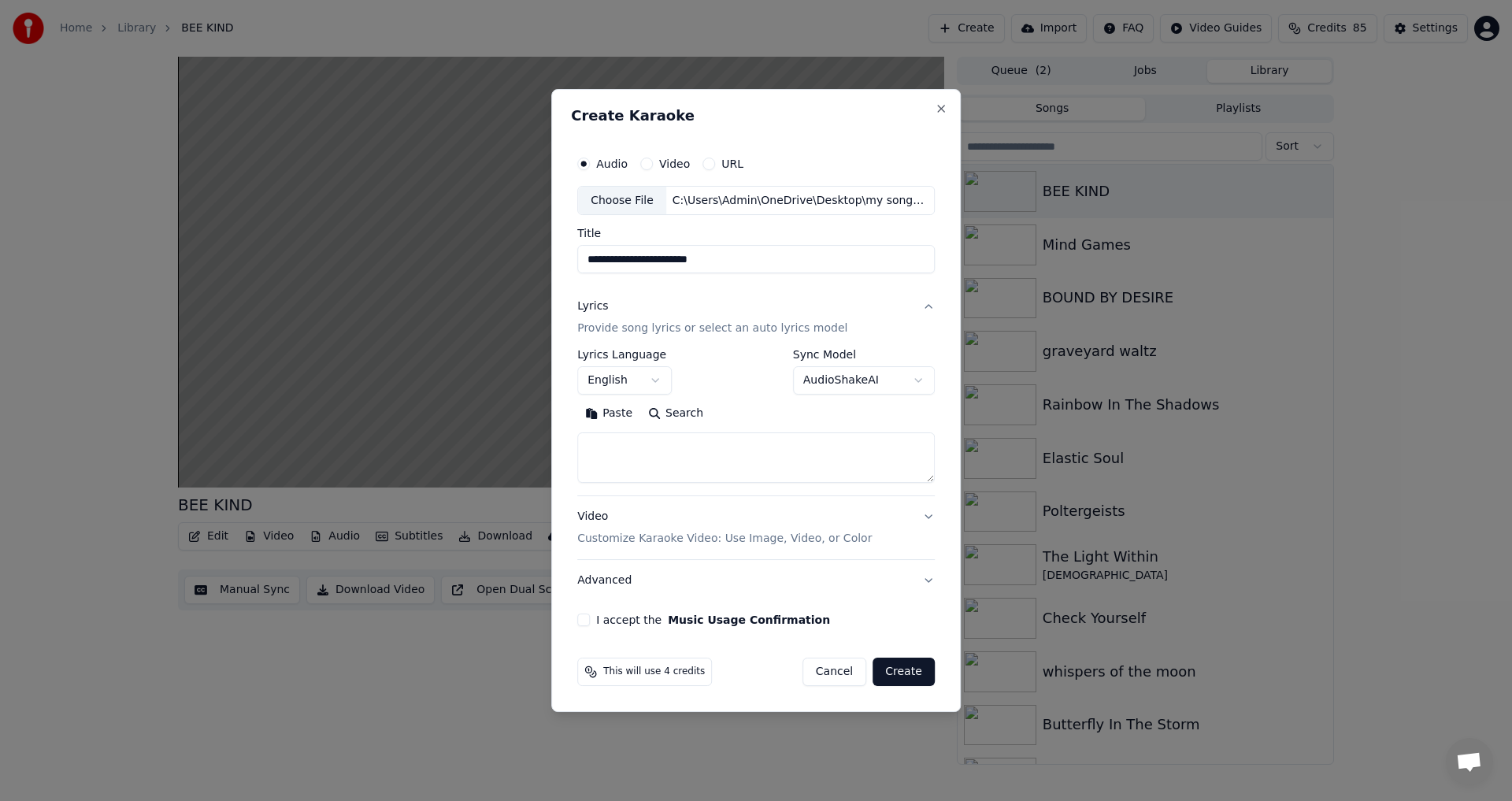
click at [614, 408] on button "Paste" at bounding box center [608, 414] width 63 height 25
click at [882, 382] on body "**********" at bounding box center [756, 400] width 1512 height 801
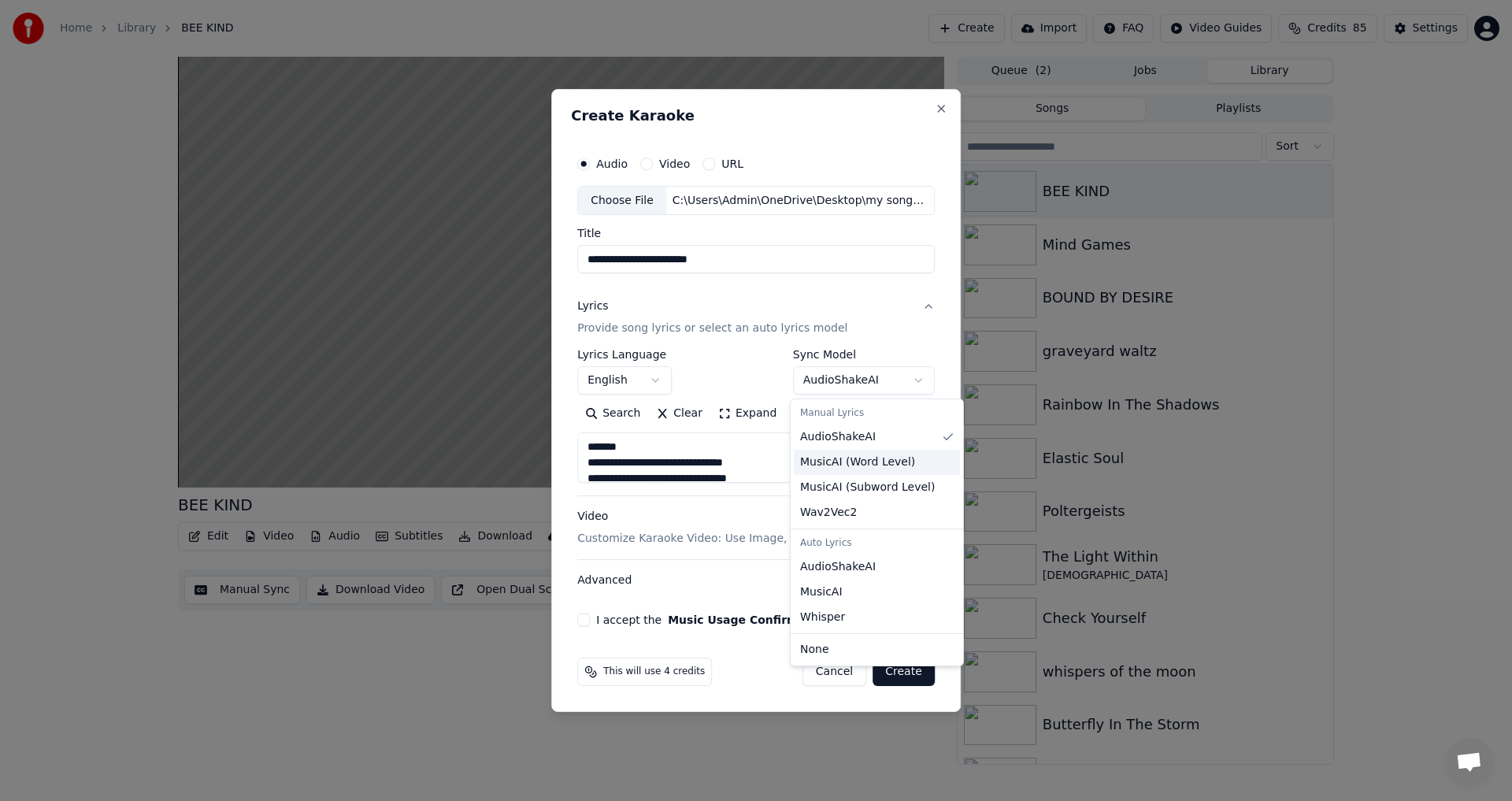
type textarea "**********"
select select "**********"
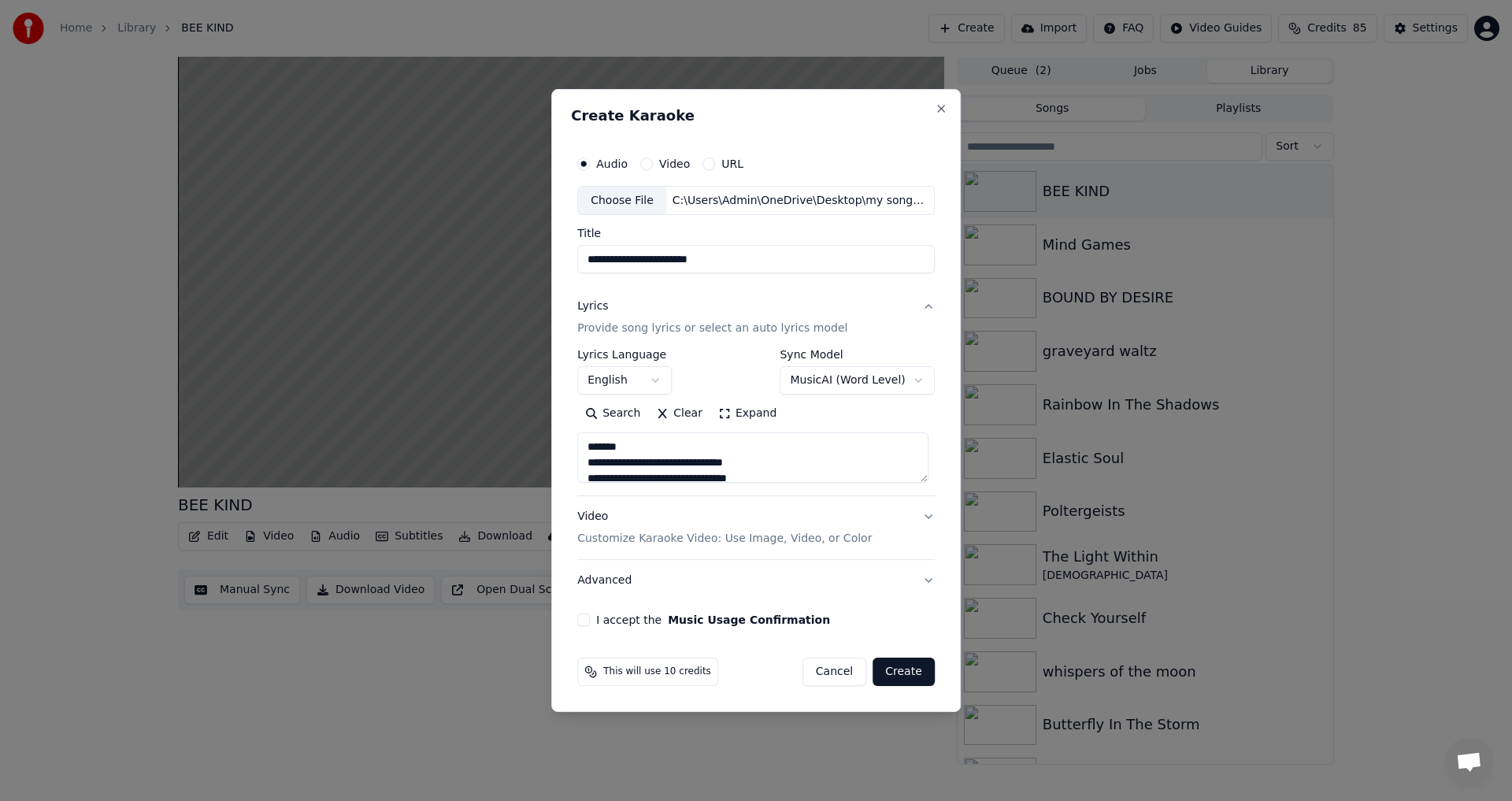
click at [589, 617] on button "I accept the Music Usage Confirmation" at bounding box center [583, 619] width 13 height 13
click at [916, 665] on button "Create" at bounding box center [904, 671] width 62 height 28
type textarea "**********"
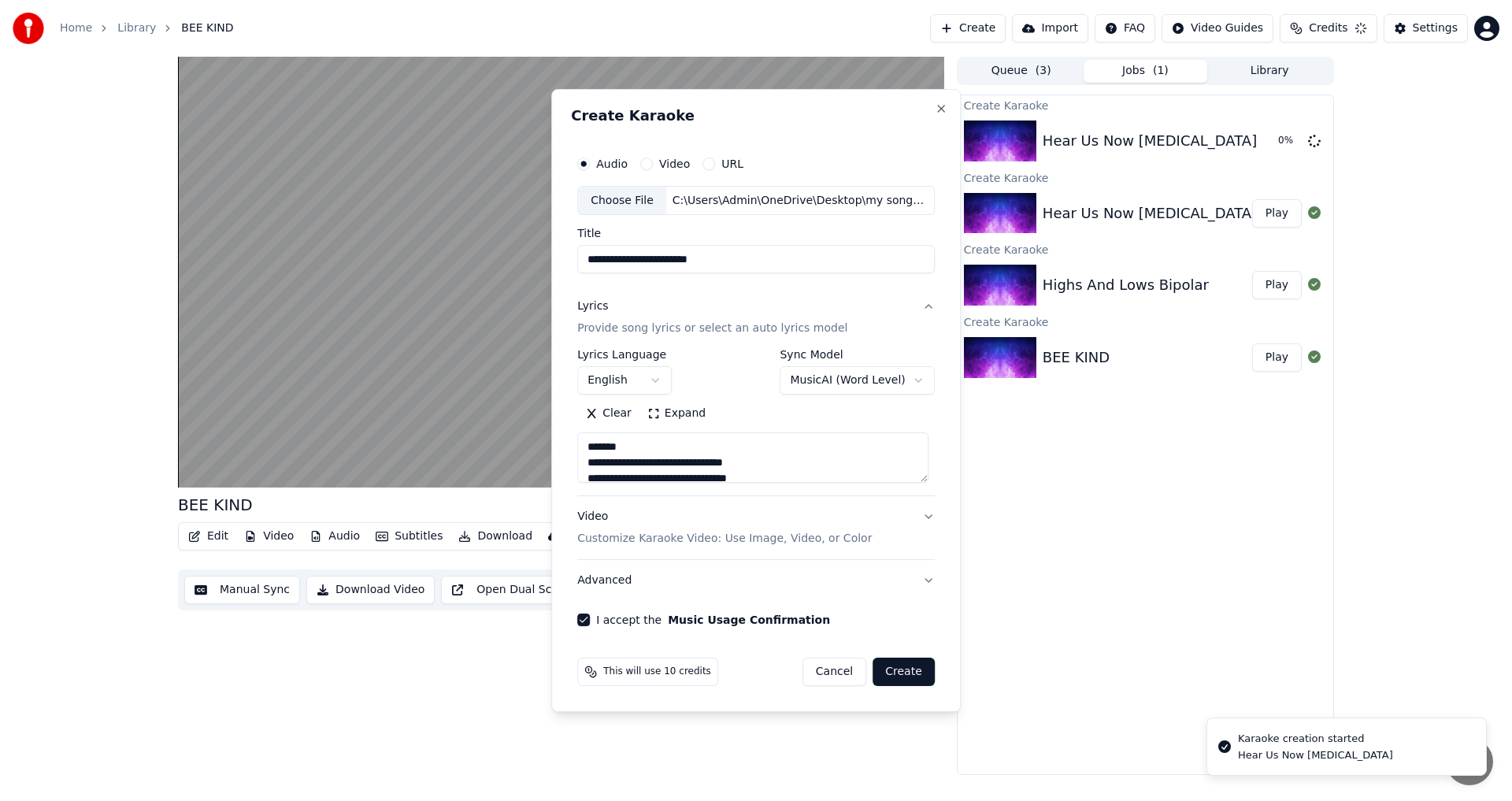
select select "**********"
select select
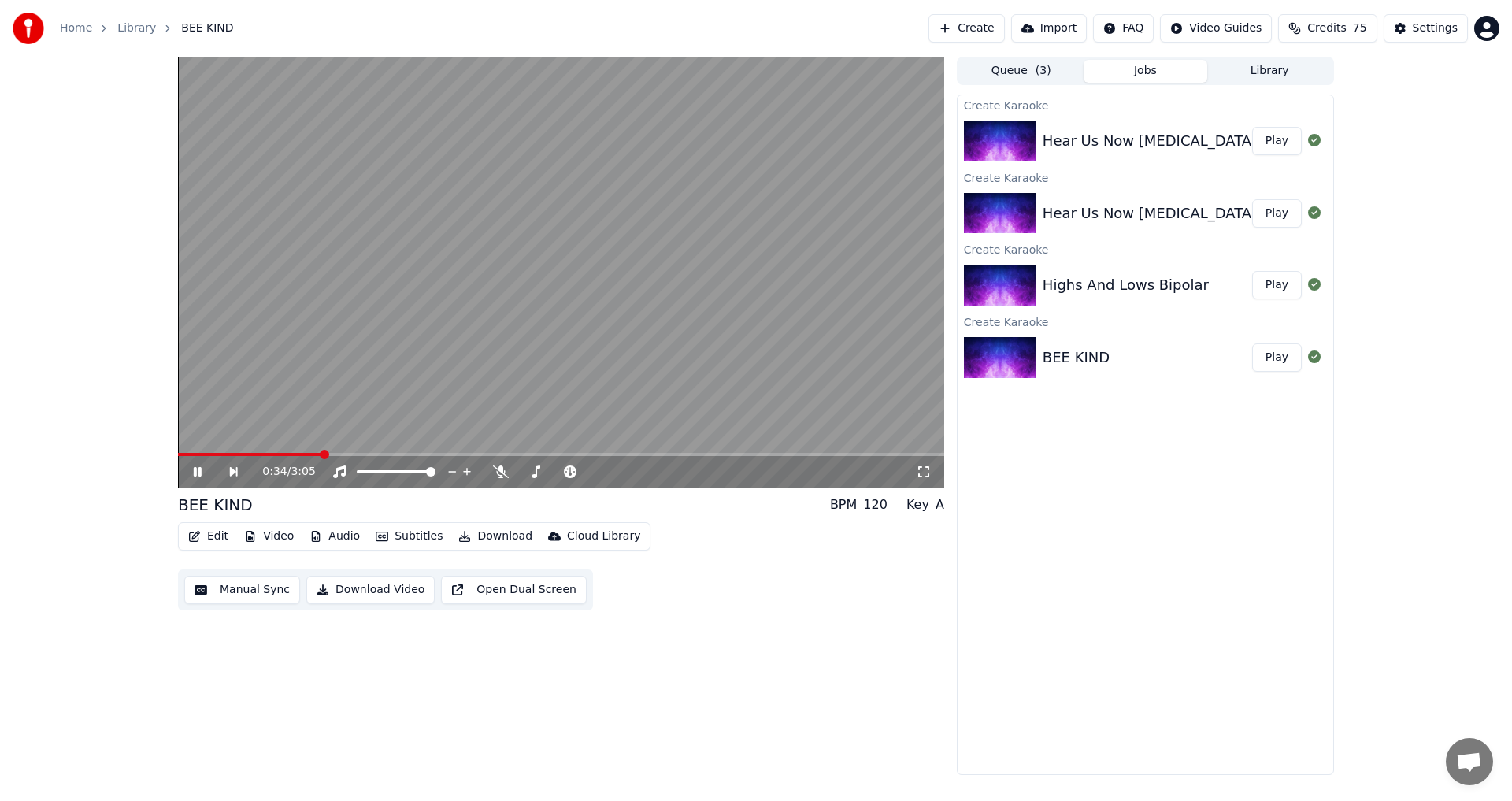
click at [1011, 69] on button "Queue ( 3 )" at bounding box center [1021, 72] width 125 height 23
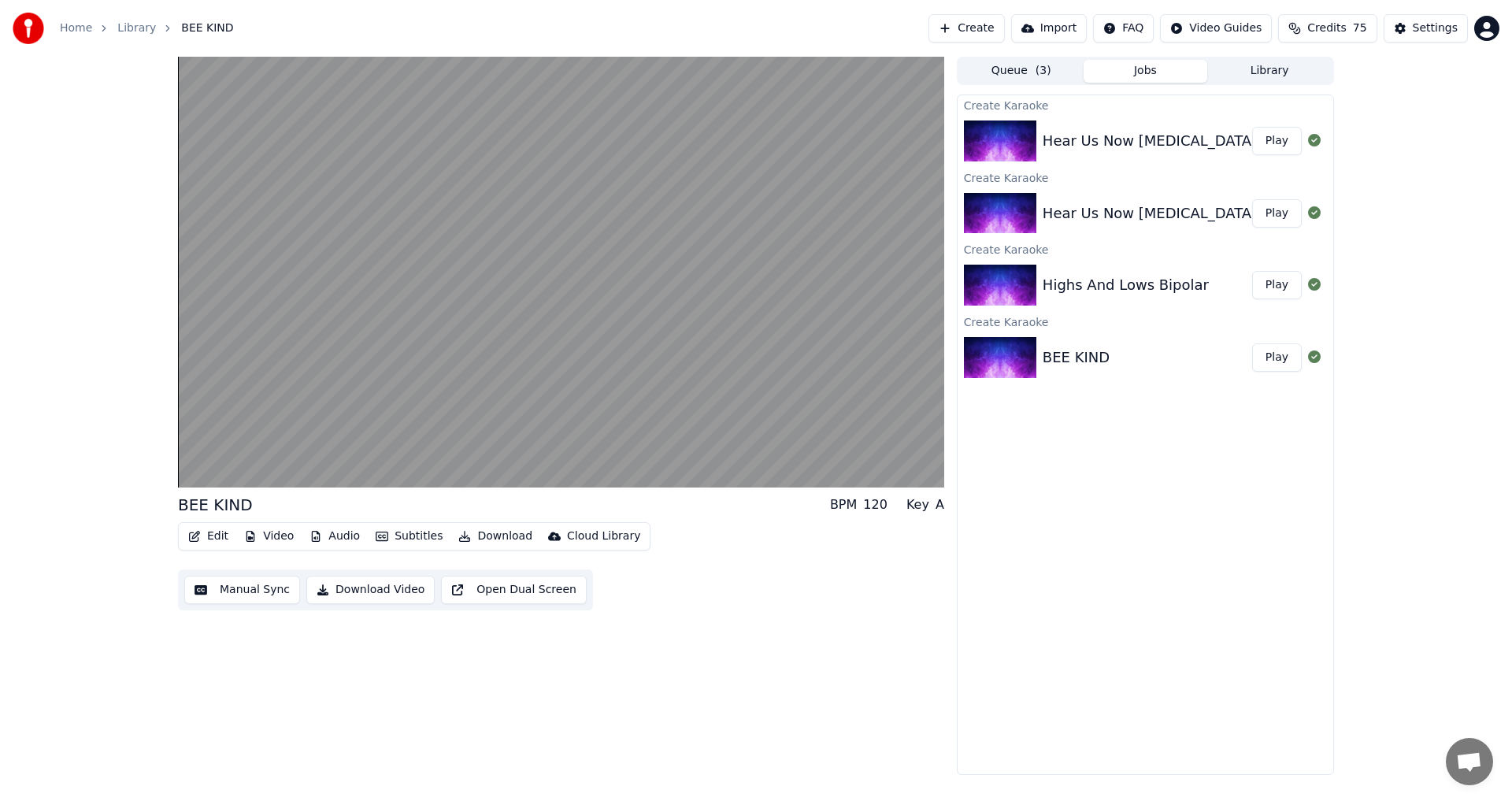
click at [1138, 72] on button "Jobs" at bounding box center [1145, 72] width 125 height 23
click at [1034, 116] on div "Hear Us Now [MEDICAL_DATA] Play" at bounding box center [1145, 140] width 375 height 53
click at [1286, 143] on button "Play" at bounding box center [1276, 140] width 49 height 28
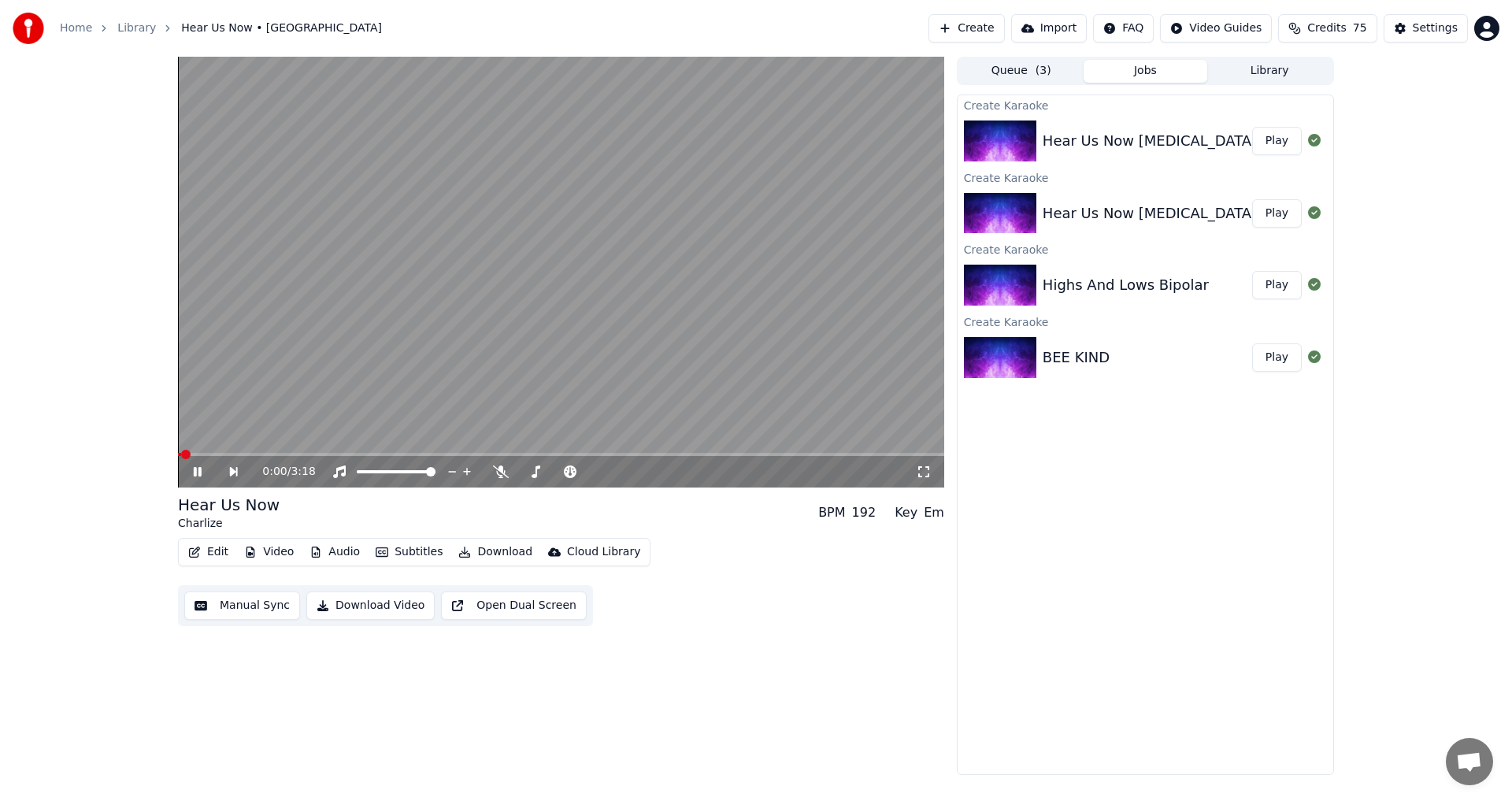
click at [302, 453] on span at bounding box center [561, 454] width 766 height 3
click at [402, 456] on span at bounding box center [561, 454] width 766 height 3
click at [471, 455] on span at bounding box center [561, 454] width 766 height 3
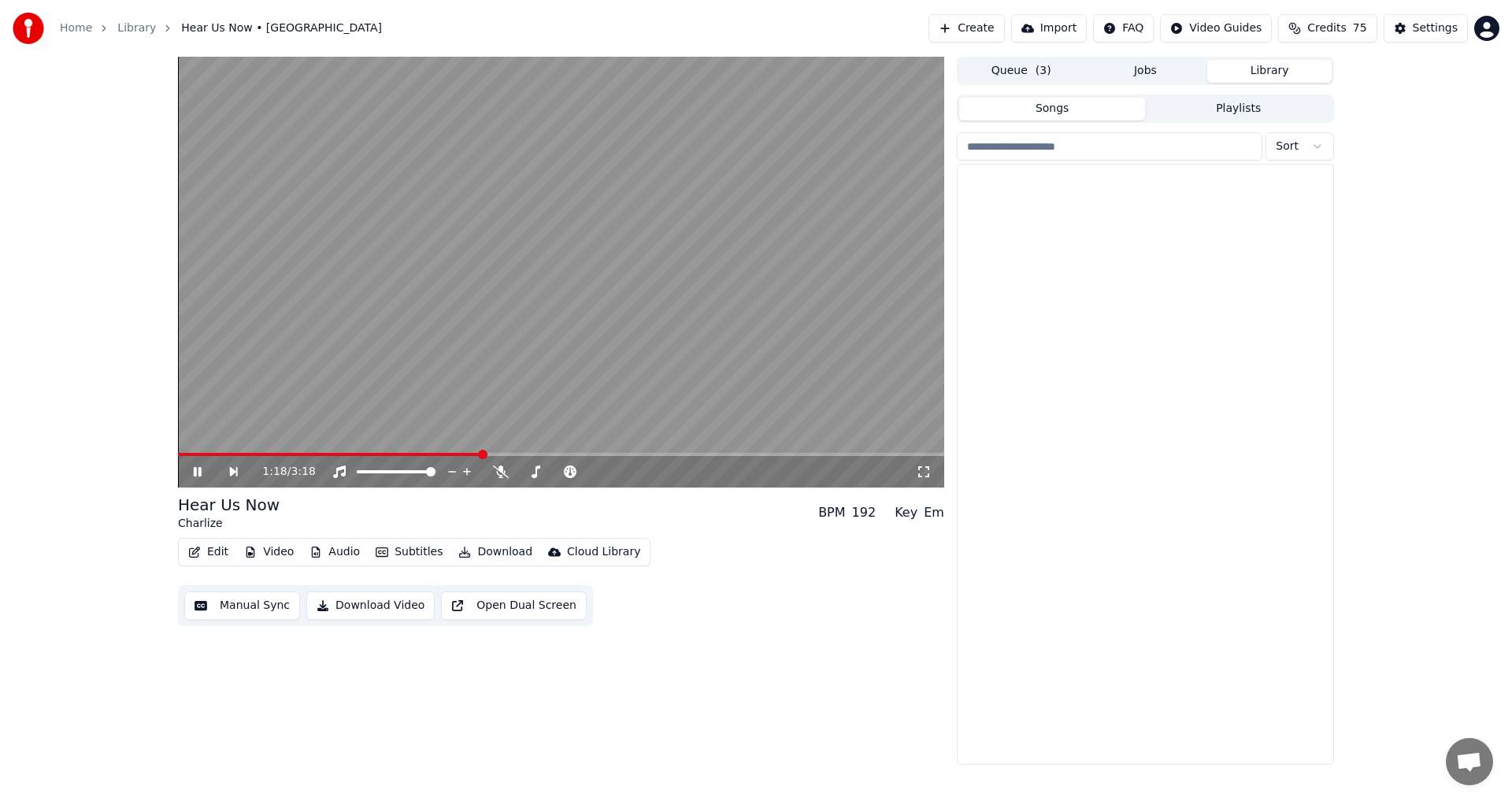
click at [1235, 75] on button "Library" at bounding box center [1269, 72] width 125 height 23
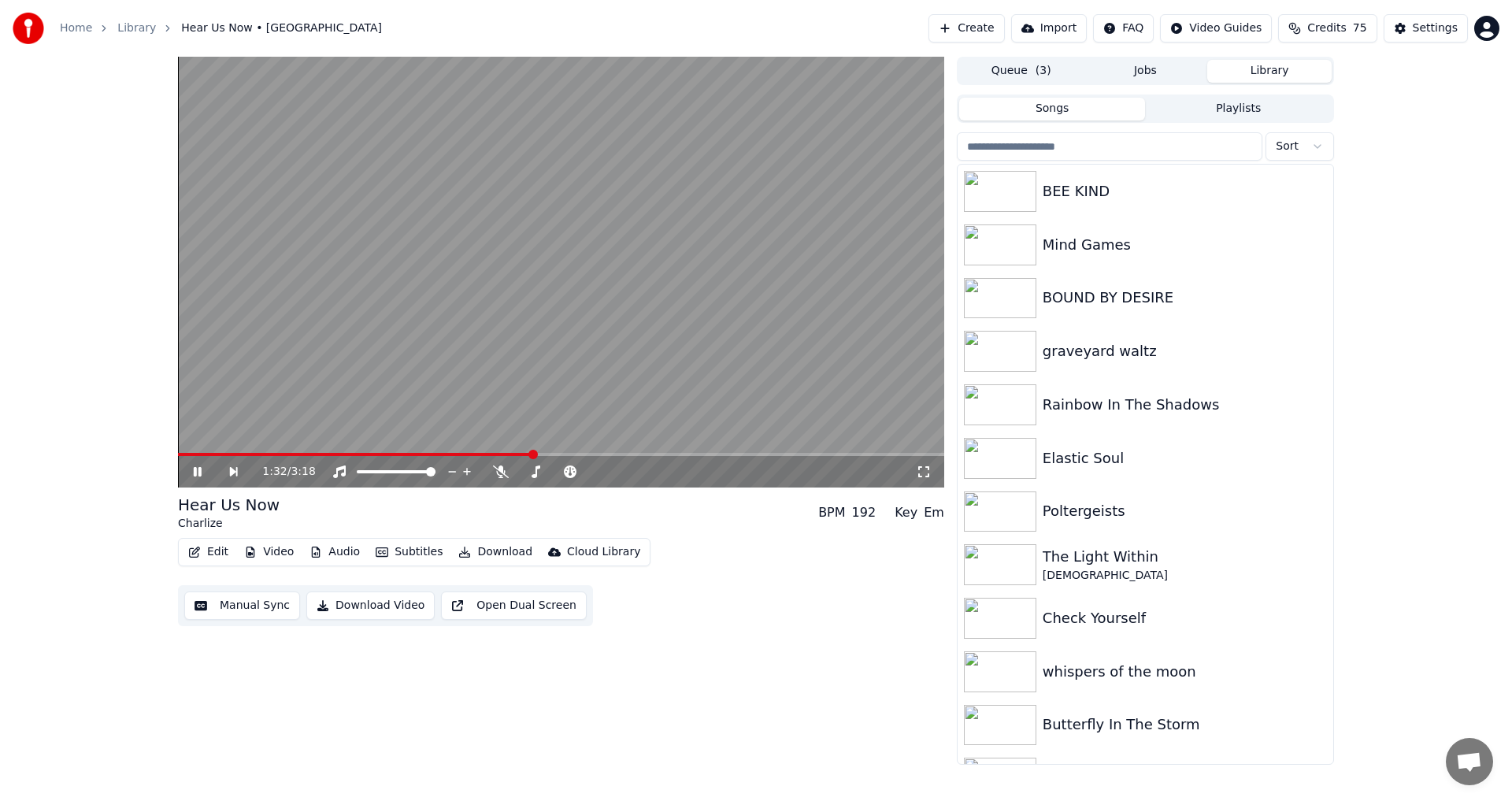
click at [503, 451] on video at bounding box center [561, 272] width 766 height 430
click at [507, 456] on span at bounding box center [355, 454] width 355 height 3
click at [193, 468] on icon at bounding box center [197, 471] width 10 height 11
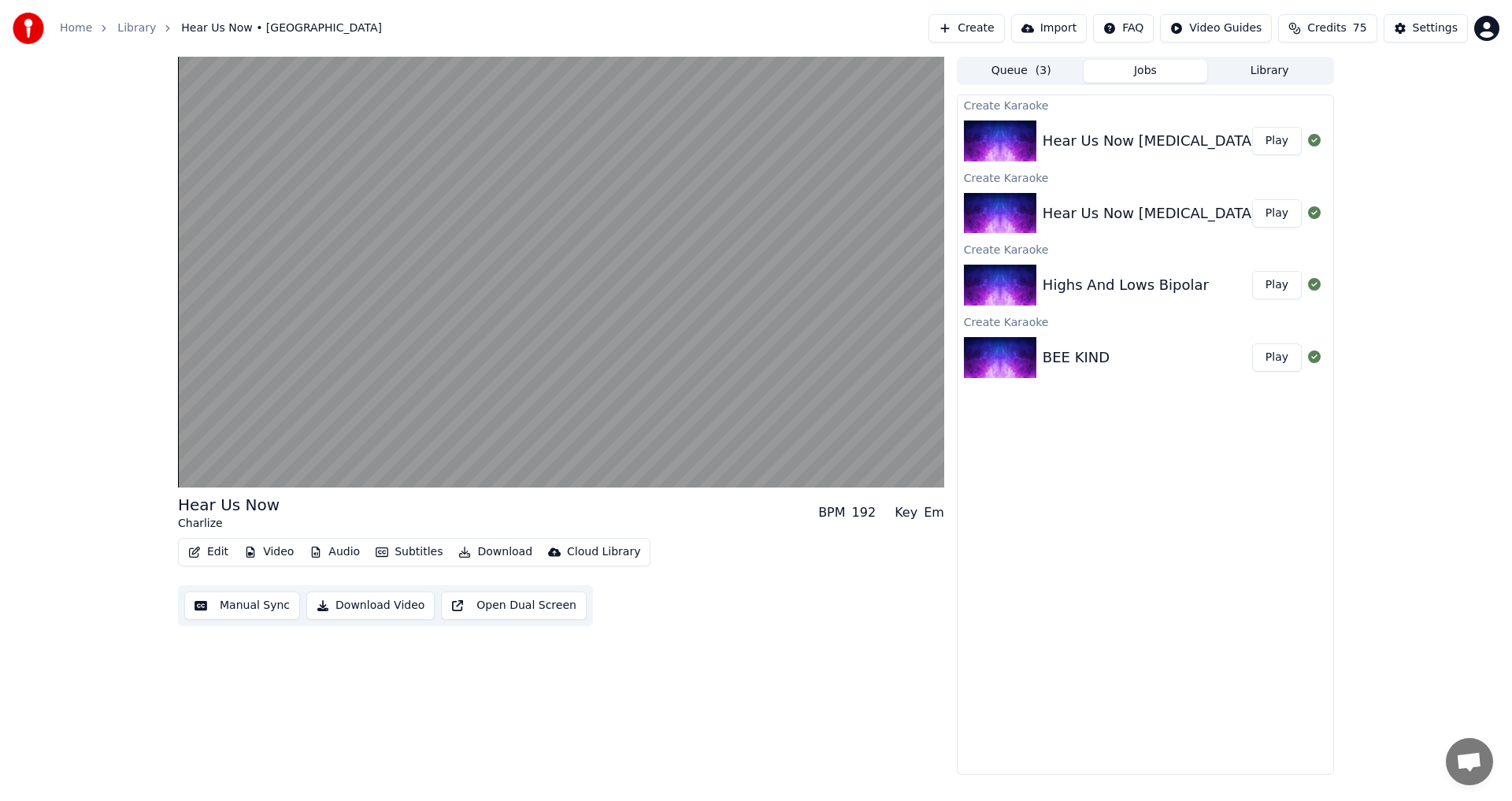
click at [1138, 67] on button "Jobs" at bounding box center [1145, 72] width 125 height 23
click at [1291, 68] on button "Library" at bounding box center [1269, 72] width 125 height 23
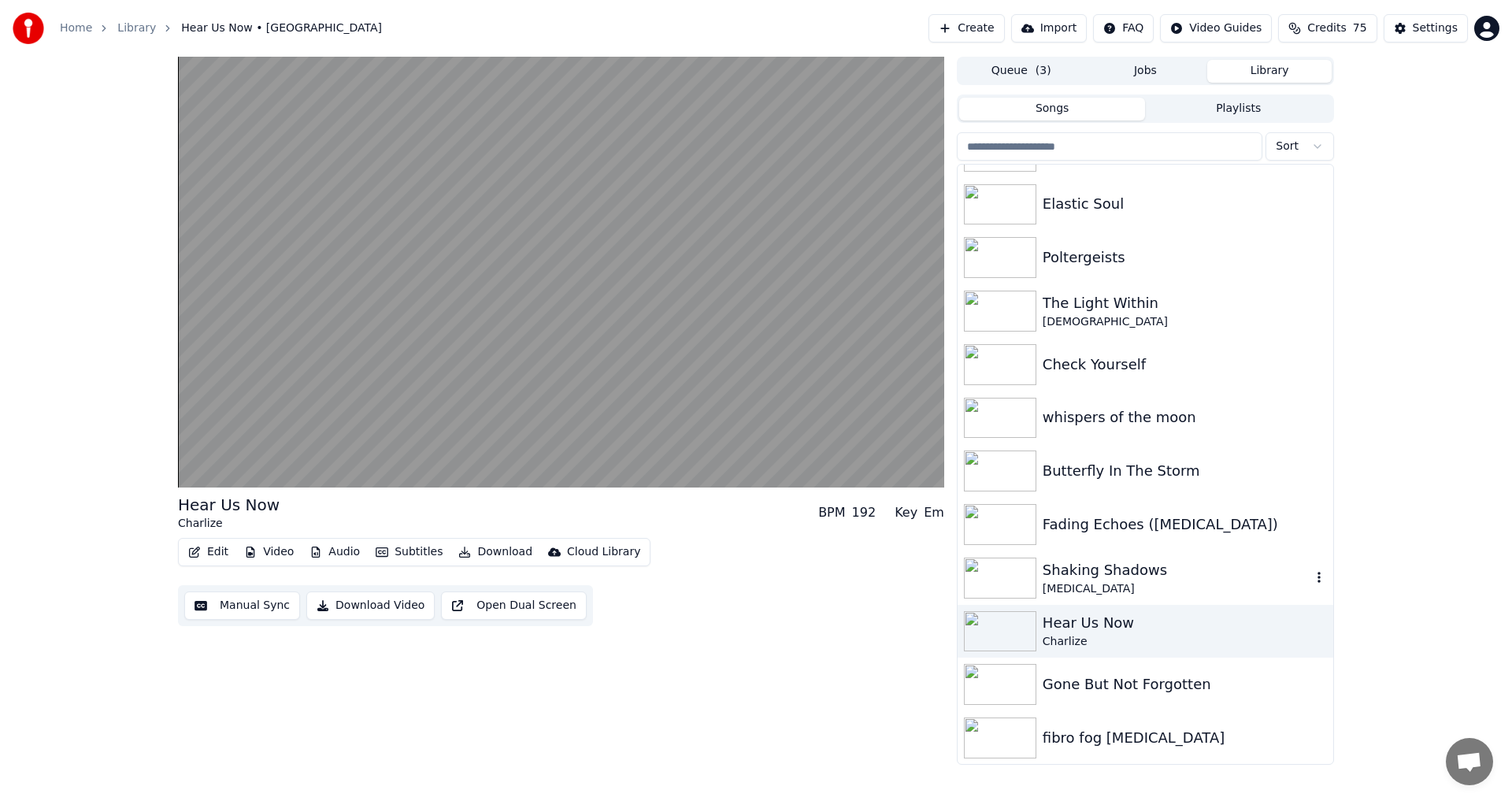
scroll to position [255, 0]
click at [1311, 630] on icon "button" at bounding box center [1319, 629] width 15 height 13
click at [1319, 758] on div "Delete" at bounding box center [1309, 759] width 121 height 25
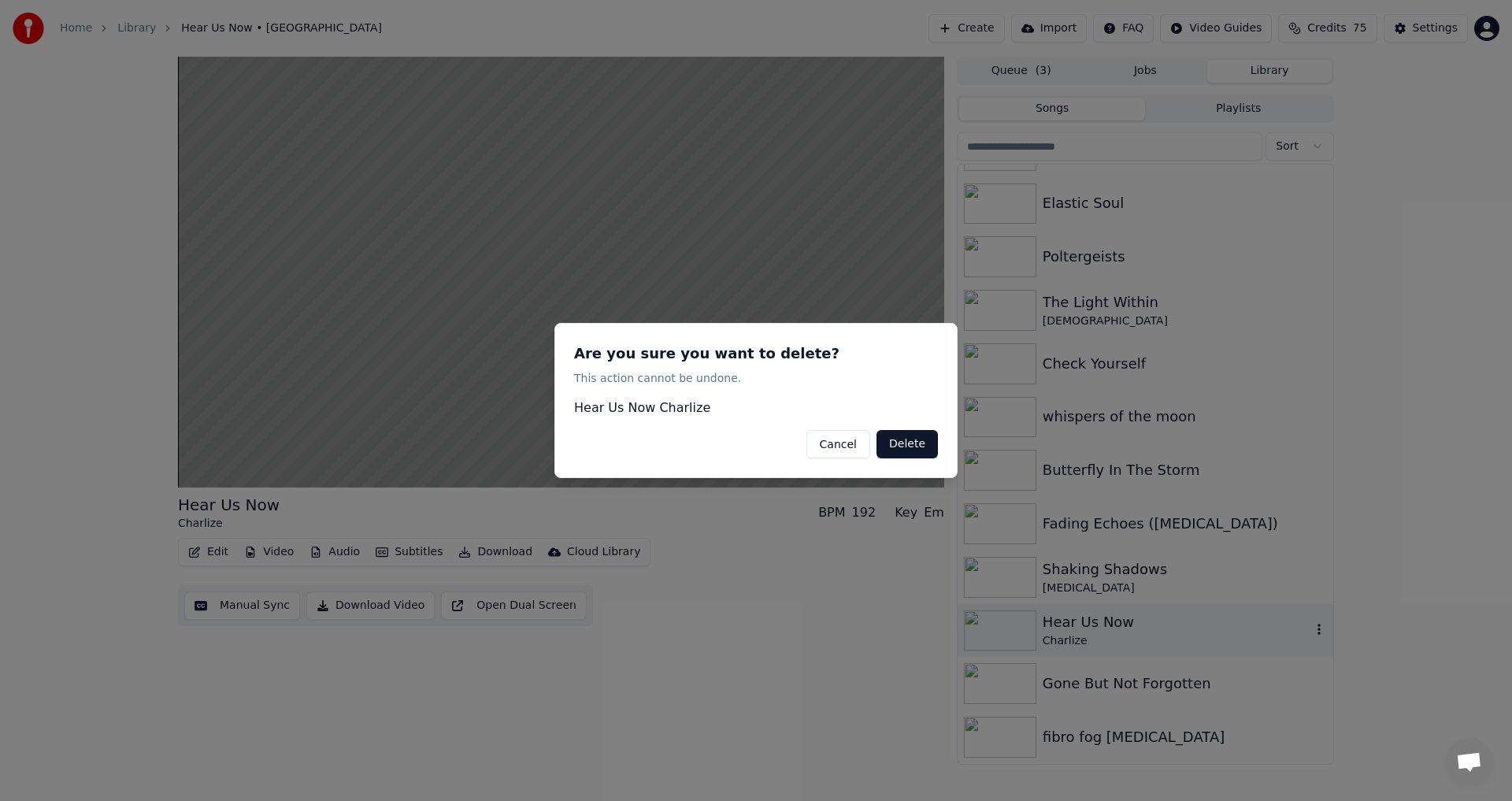
click at [912, 443] on button "Delete" at bounding box center [906, 443] width 61 height 28
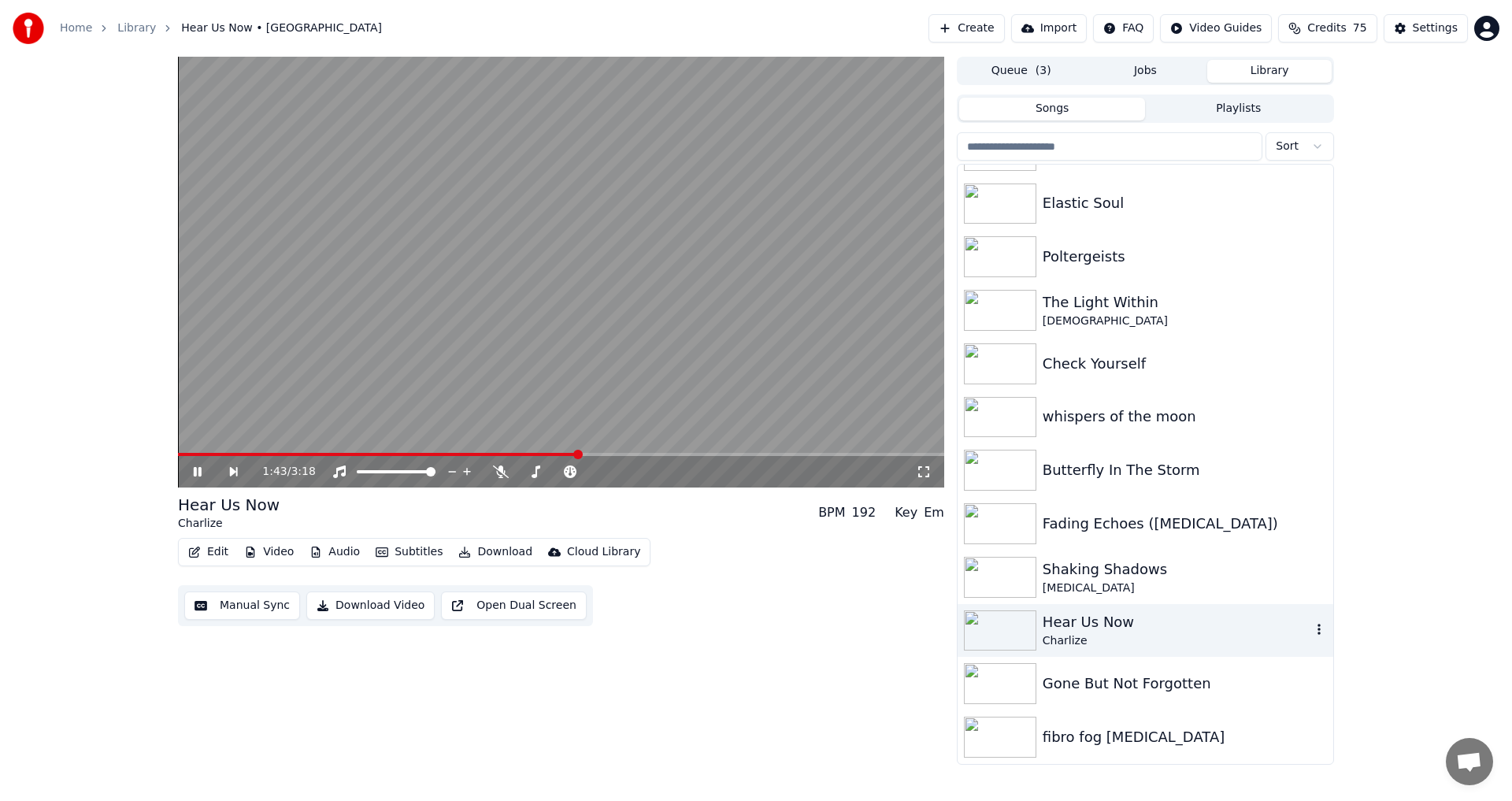
click at [1311, 636] on icon "button" at bounding box center [1319, 629] width 15 height 13
click at [1326, 762] on div "Delete" at bounding box center [1309, 759] width 121 height 25
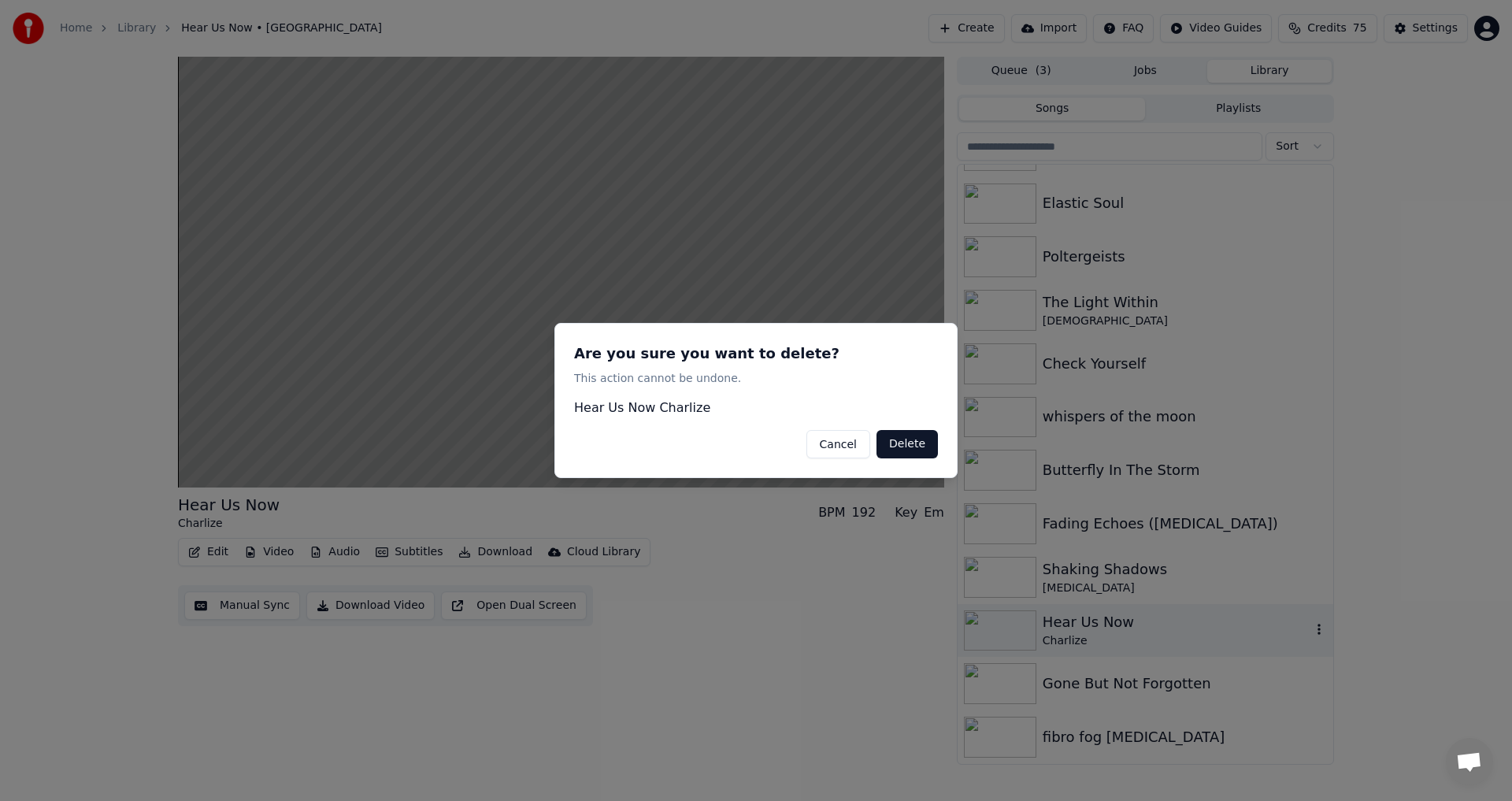
click at [900, 447] on button "Delete" at bounding box center [906, 443] width 61 height 28
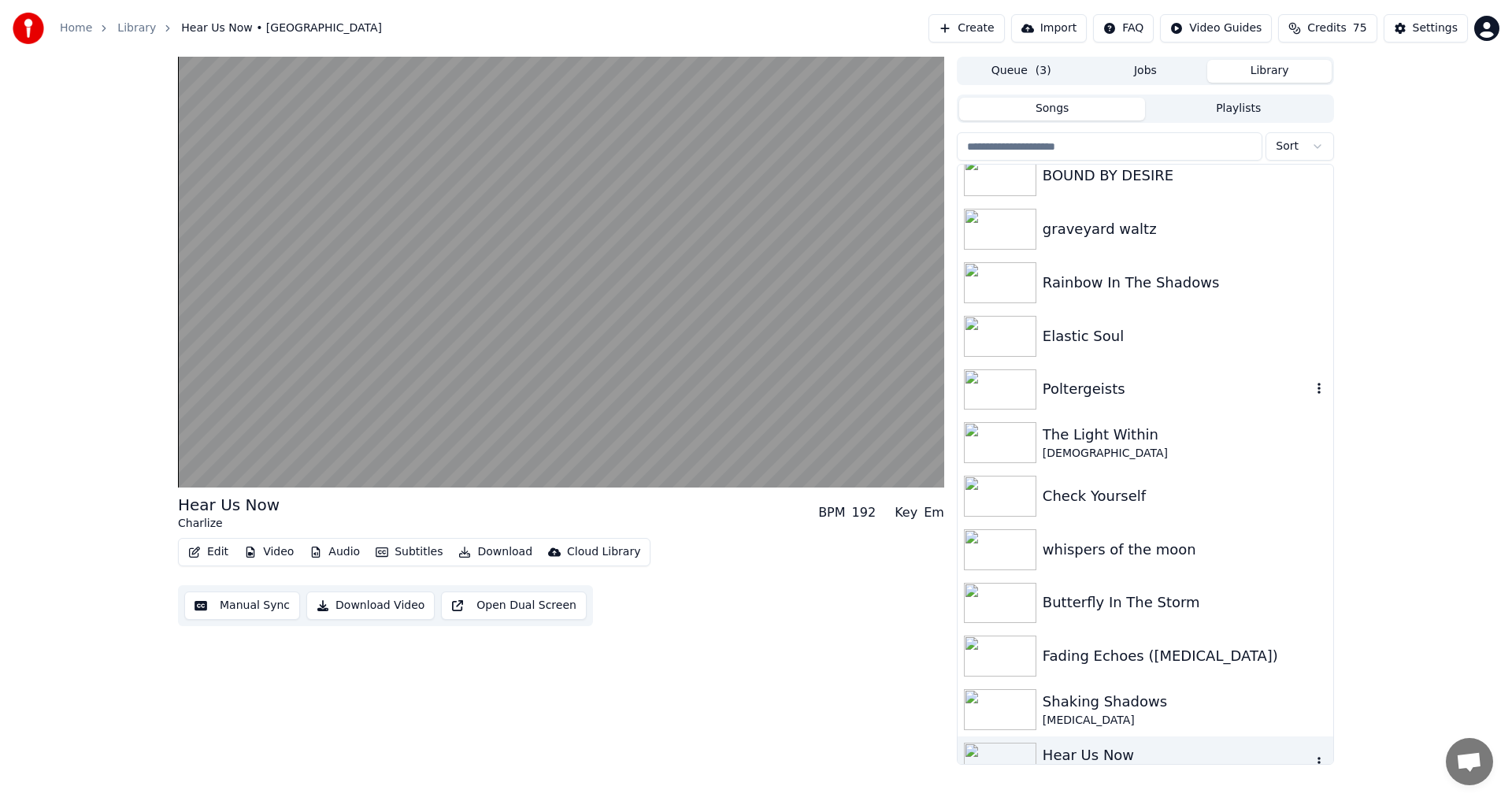
scroll to position [0, 0]
